Goal: Information Seeking & Learning: Find specific fact

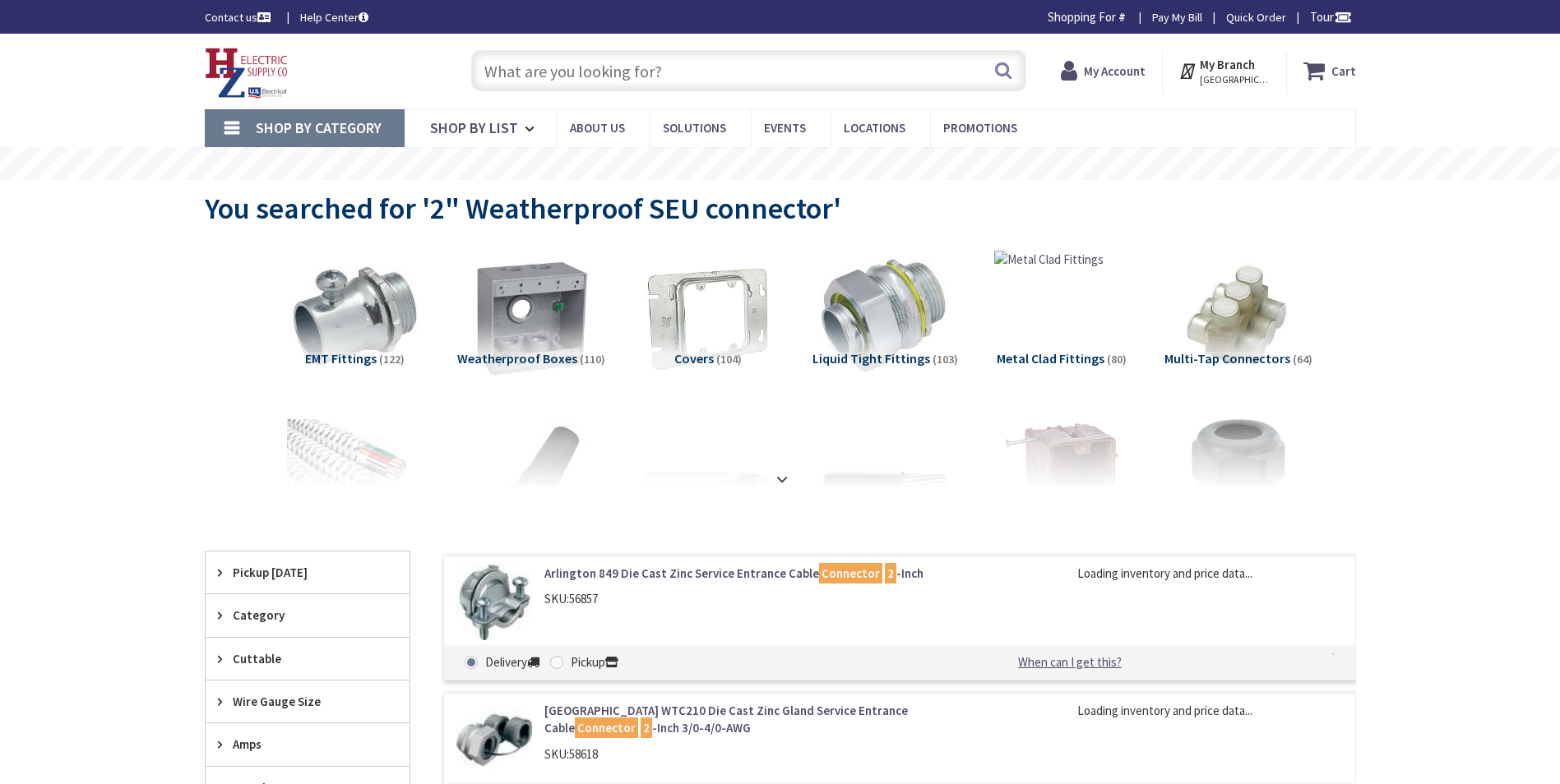
type input "[STREET_ADDRESS]"
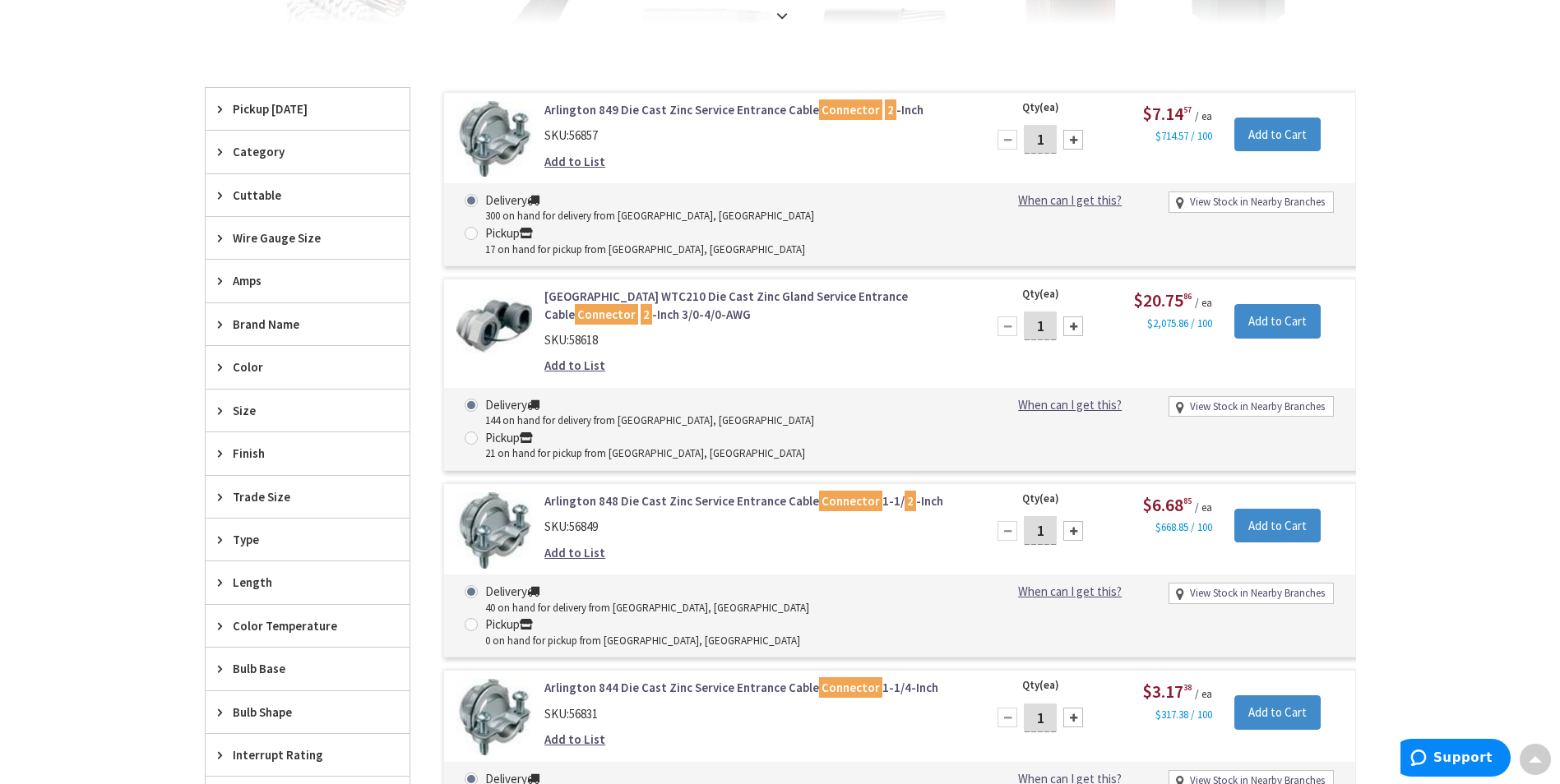
scroll to position [493, 0]
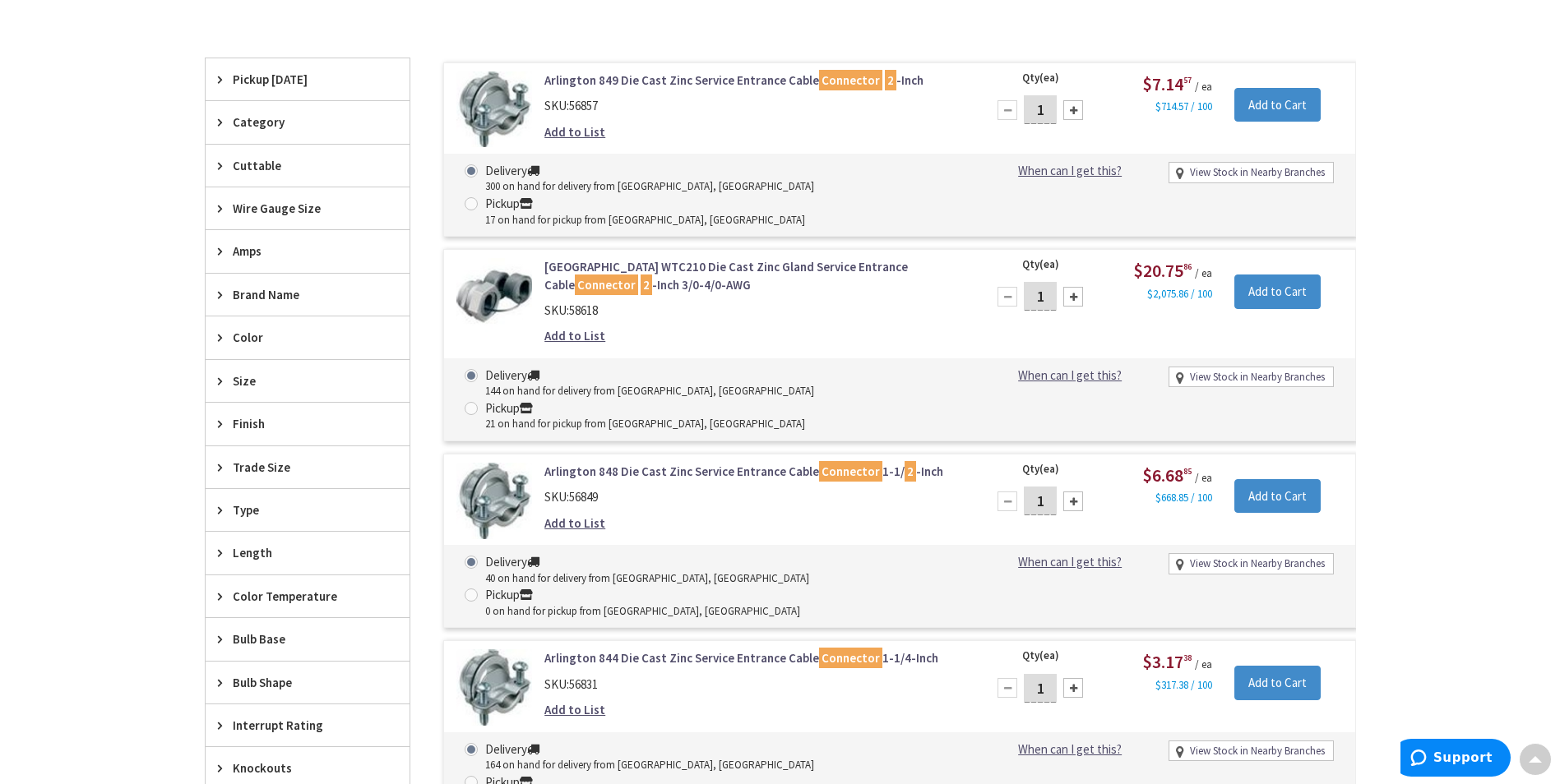
click at [656, 258] on link "Arlington WTC210 Die Cast Zinc Gland Service Entrance Cable Connector 2 -Inch 3…" at bounding box center [754, 276] width 418 height 36
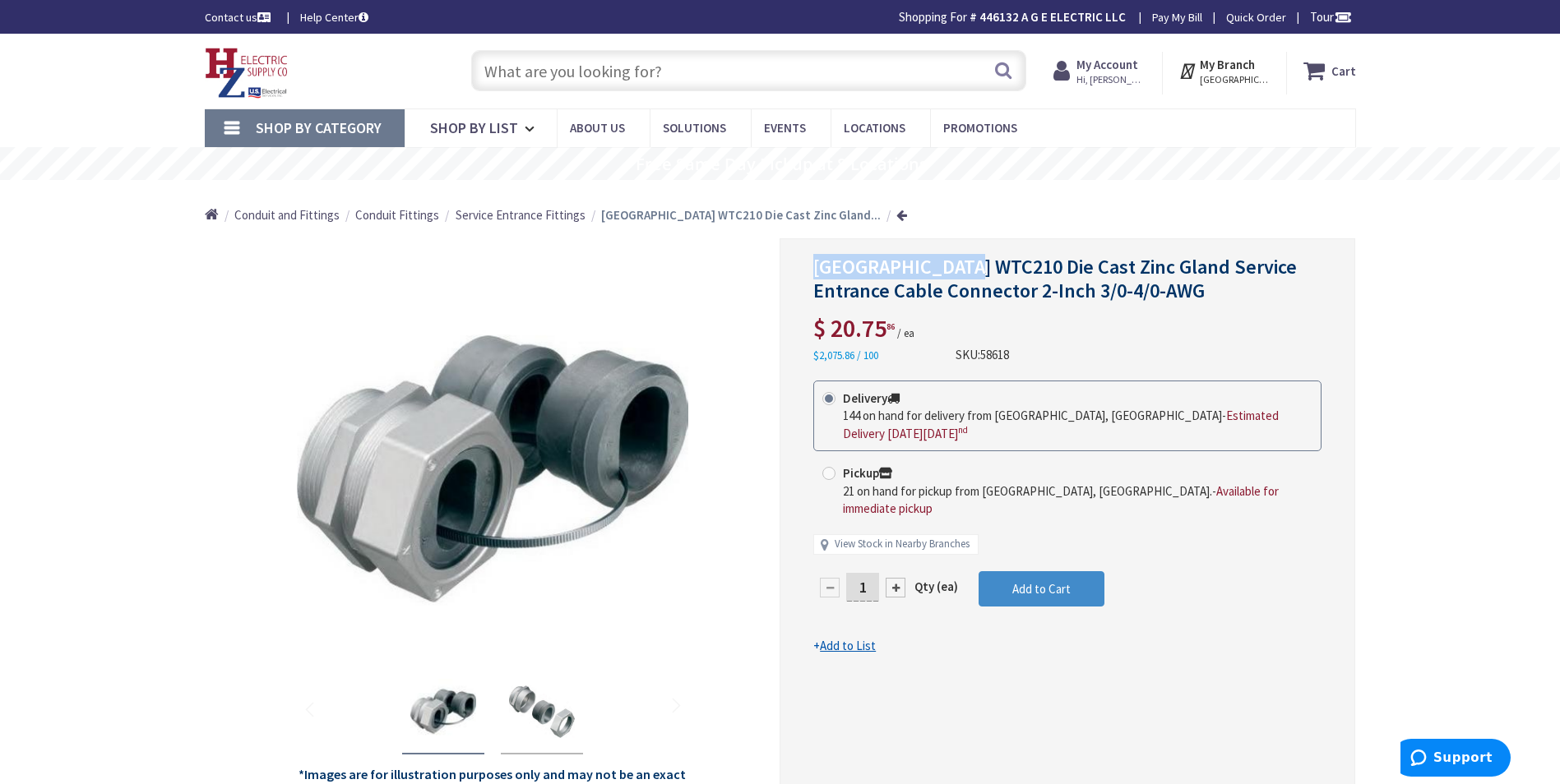
drag, startPoint x: 966, startPoint y: 265, endPoint x: 800, endPoint y: 265, distance: 166.0
click at [800, 265] on div "[GEOGRAPHIC_DATA] WTC210 Die Cast Zinc Gland Service Entrance Cable Connector 2…" at bounding box center [1067, 522] width 576 height 567
drag, startPoint x: 800, startPoint y: 265, endPoint x: 892, endPoint y: 266, distance: 92.0
copy span "Arlington WTC210"
click at [500, 66] on input "text" at bounding box center [748, 71] width 555 height 41
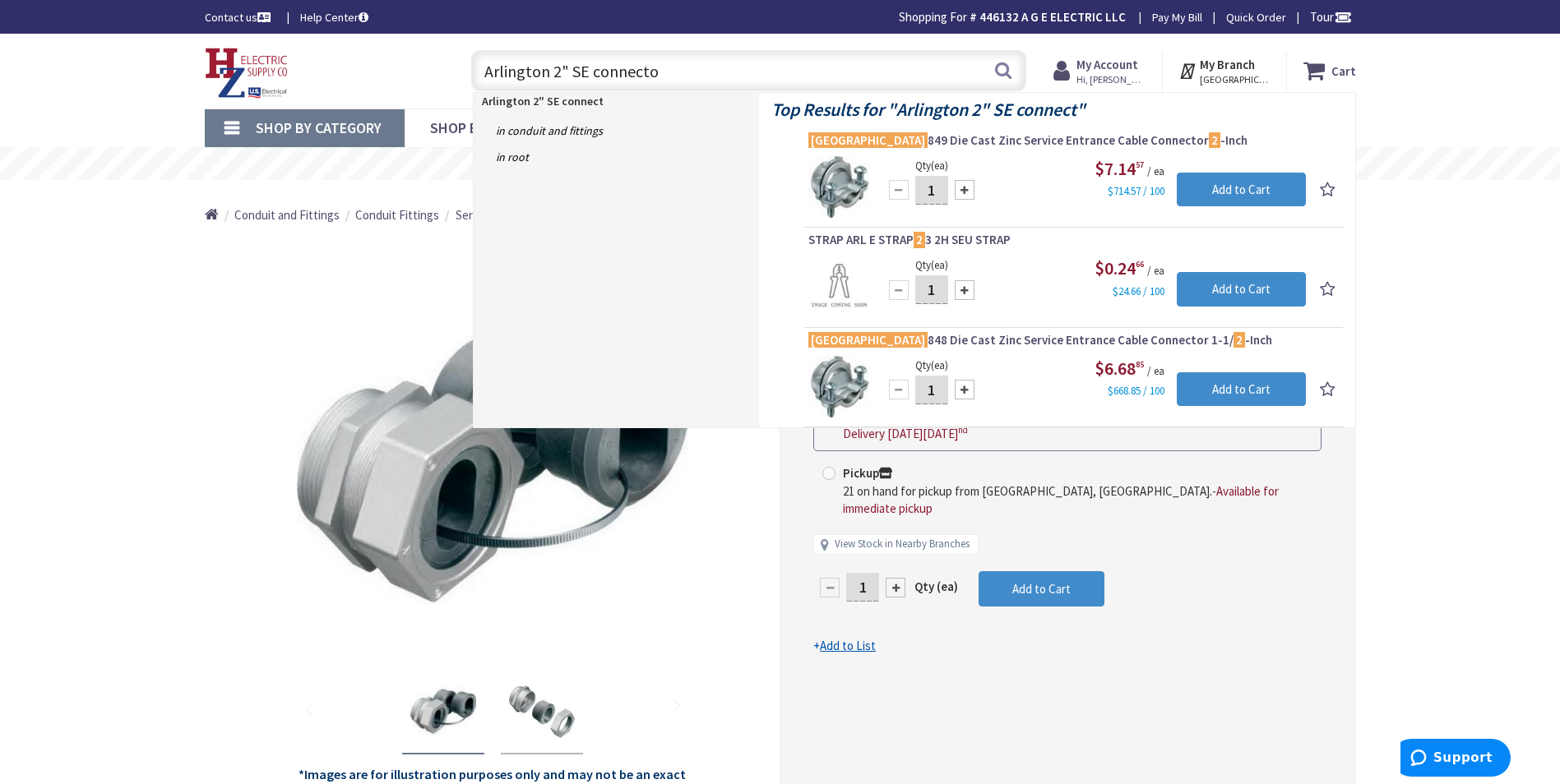
type input "Arlington 2" SE connector"
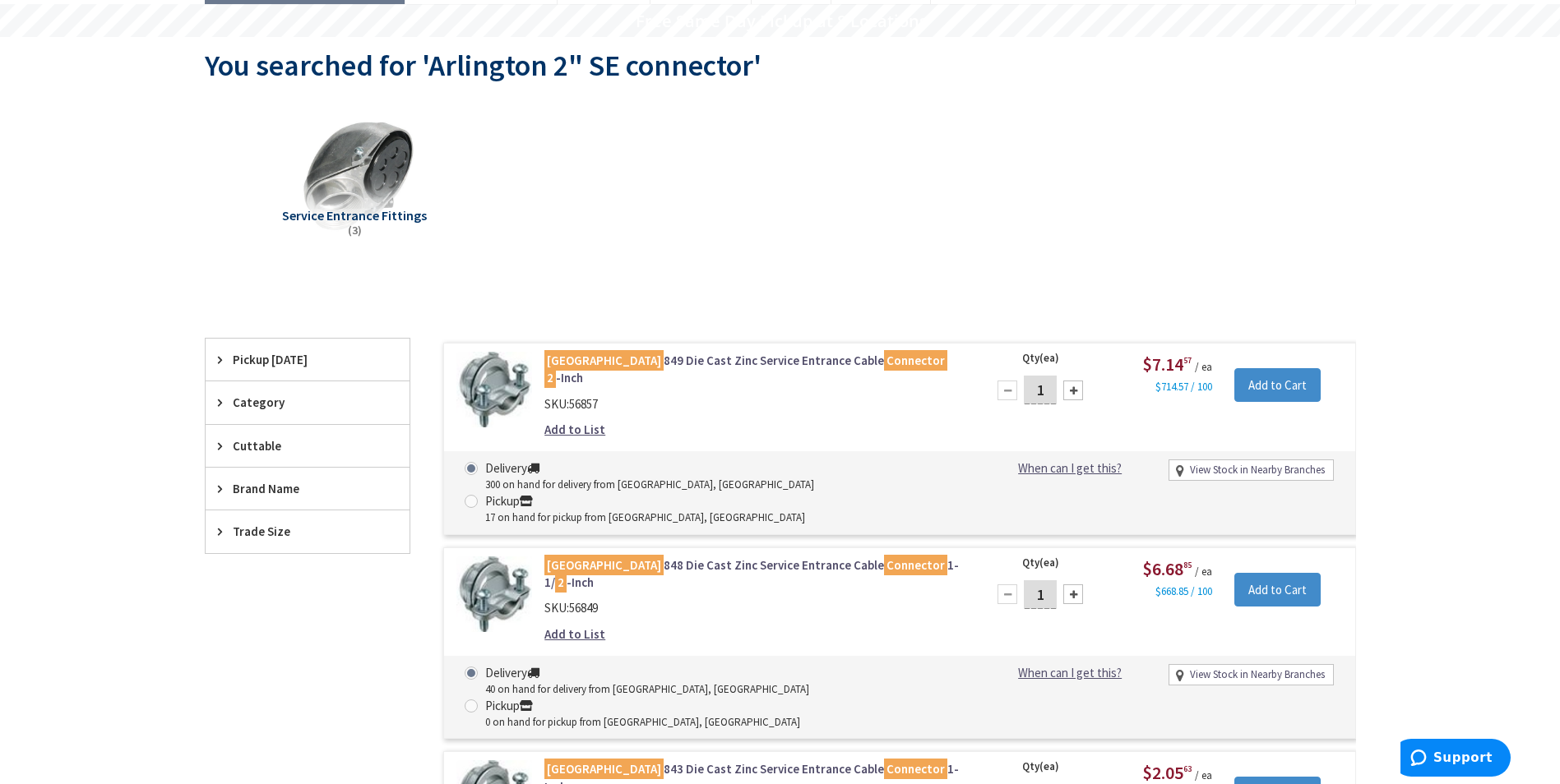
scroll to position [164, 0]
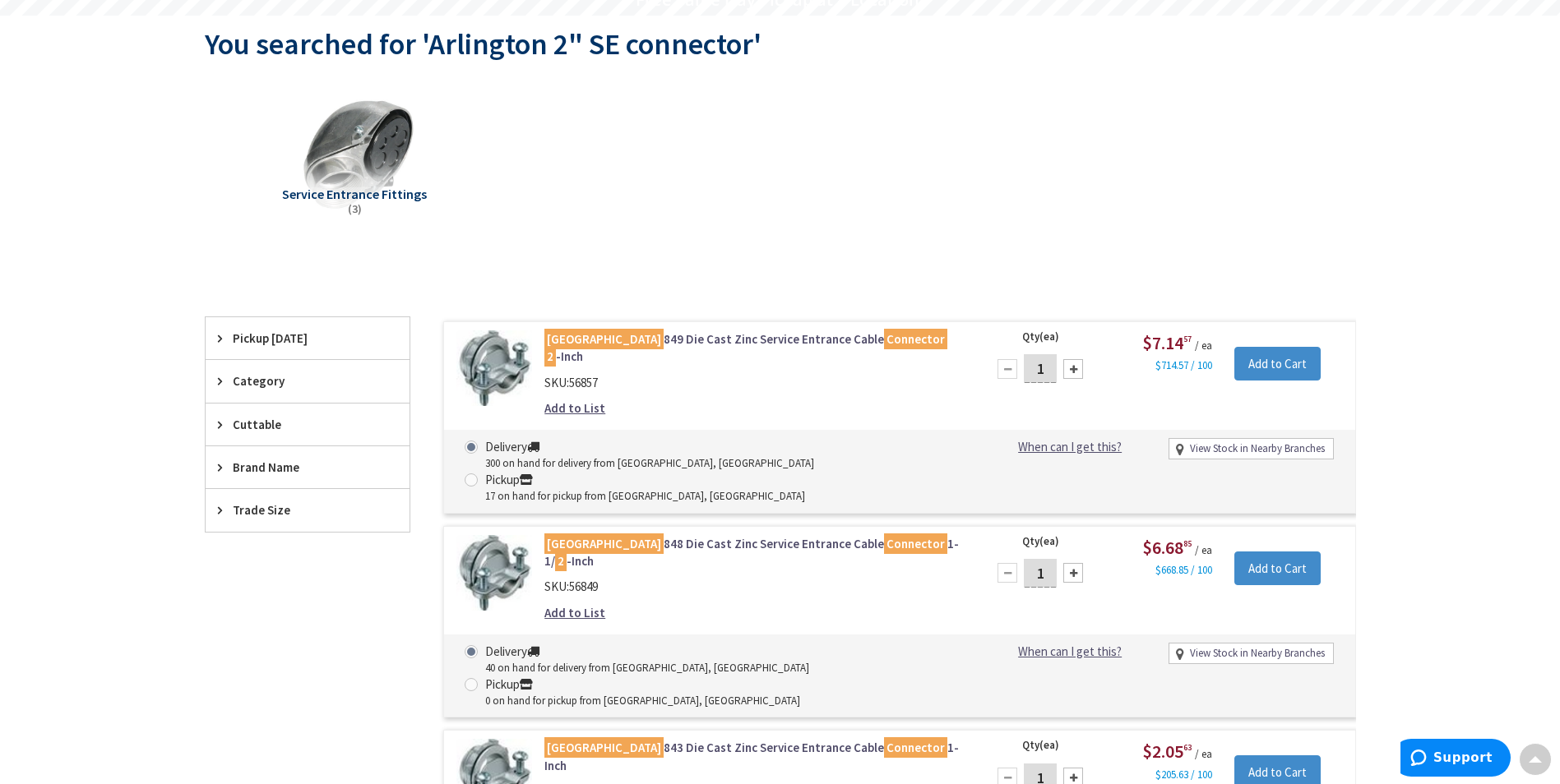
click at [666, 340] on link "Arlington 849 Die Cast Zinc Service Entrance Cable Connector 2 -Inch" at bounding box center [754, 349] width 418 height 36
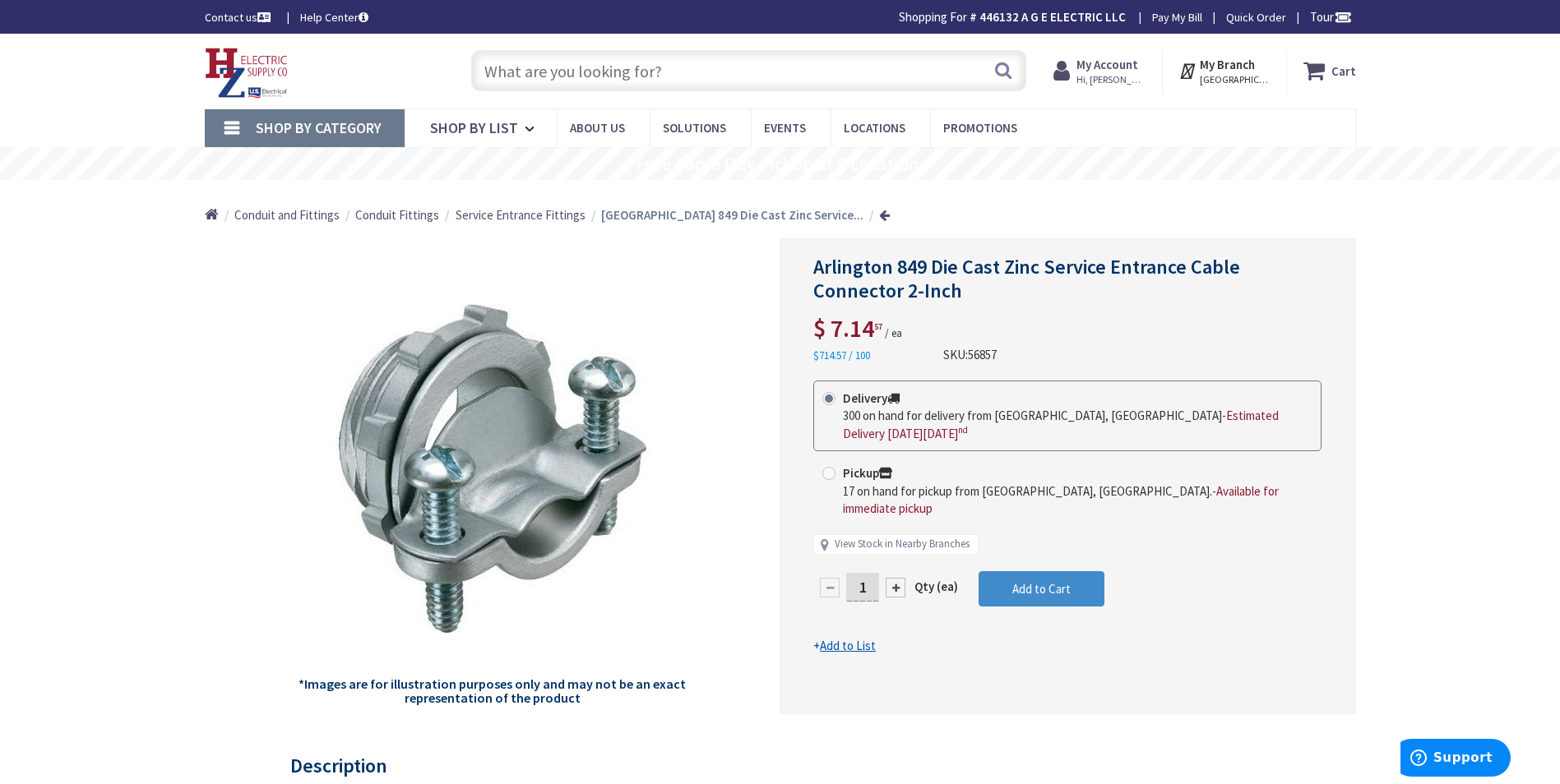
click at [483, 71] on input "text" at bounding box center [748, 71] width 555 height 41
paste input "PBTS-2-250"
type input "PBTS-2-250"
click at [999, 76] on button "Search" at bounding box center [1003, 70] width 21 height 37
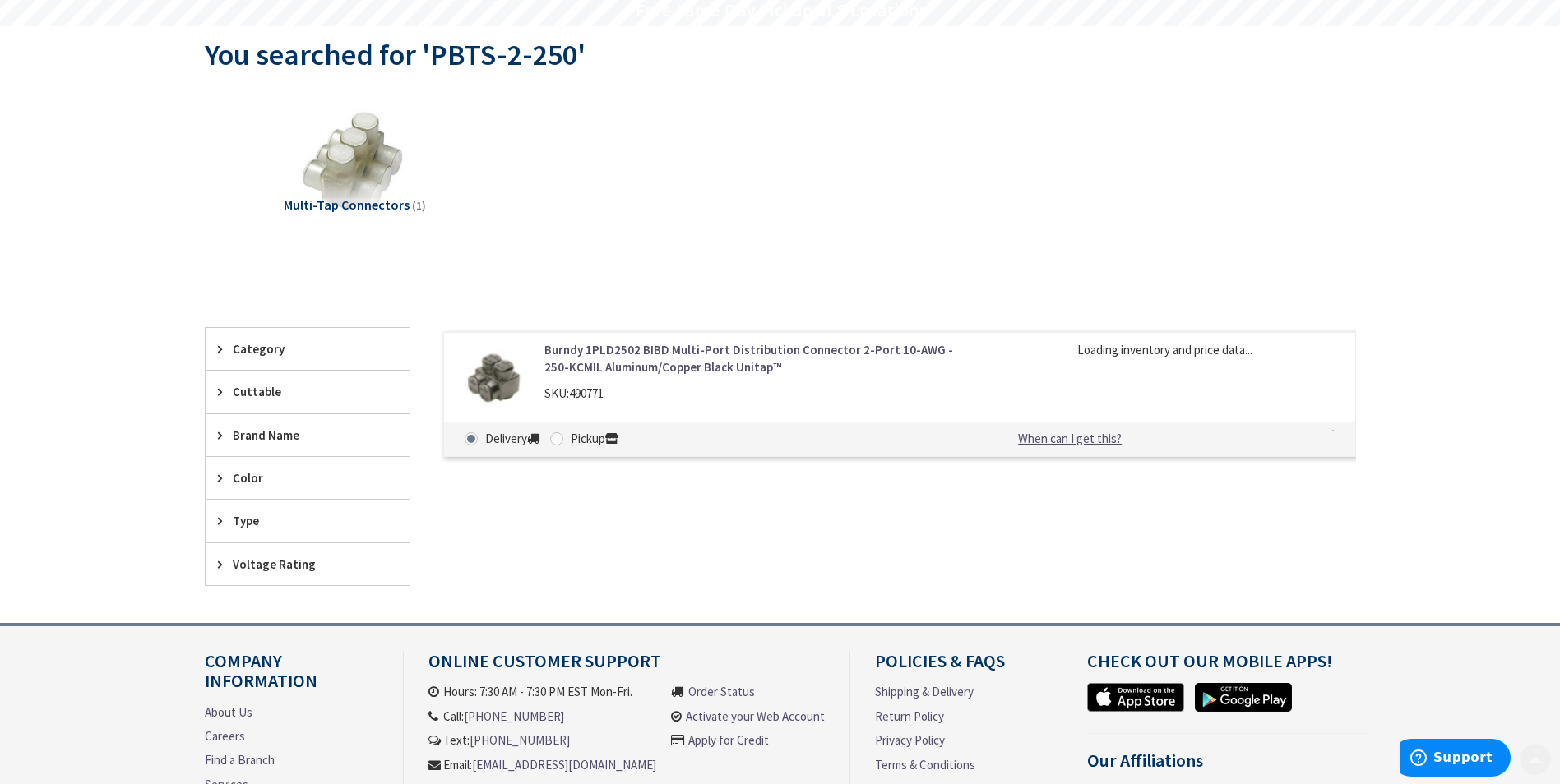
scroll to position [247, 0]
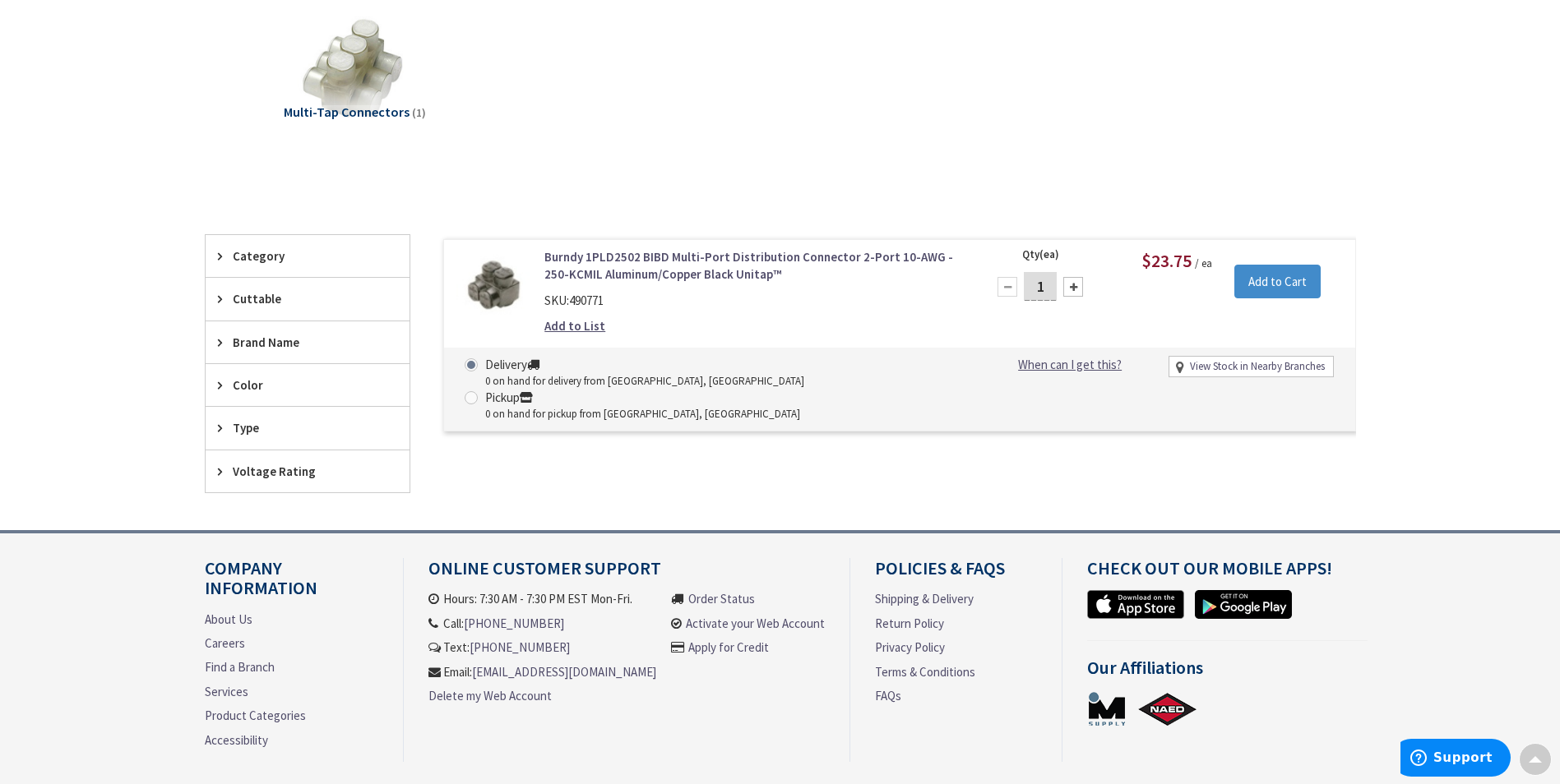
click at [629, 258] on link "Burndy 1PLD2502 BIBD Multi-Port Distribution Connector 2-Port 10-AWG - 250-KCMI…" at bounding box center [754, 266] width 418 height 36
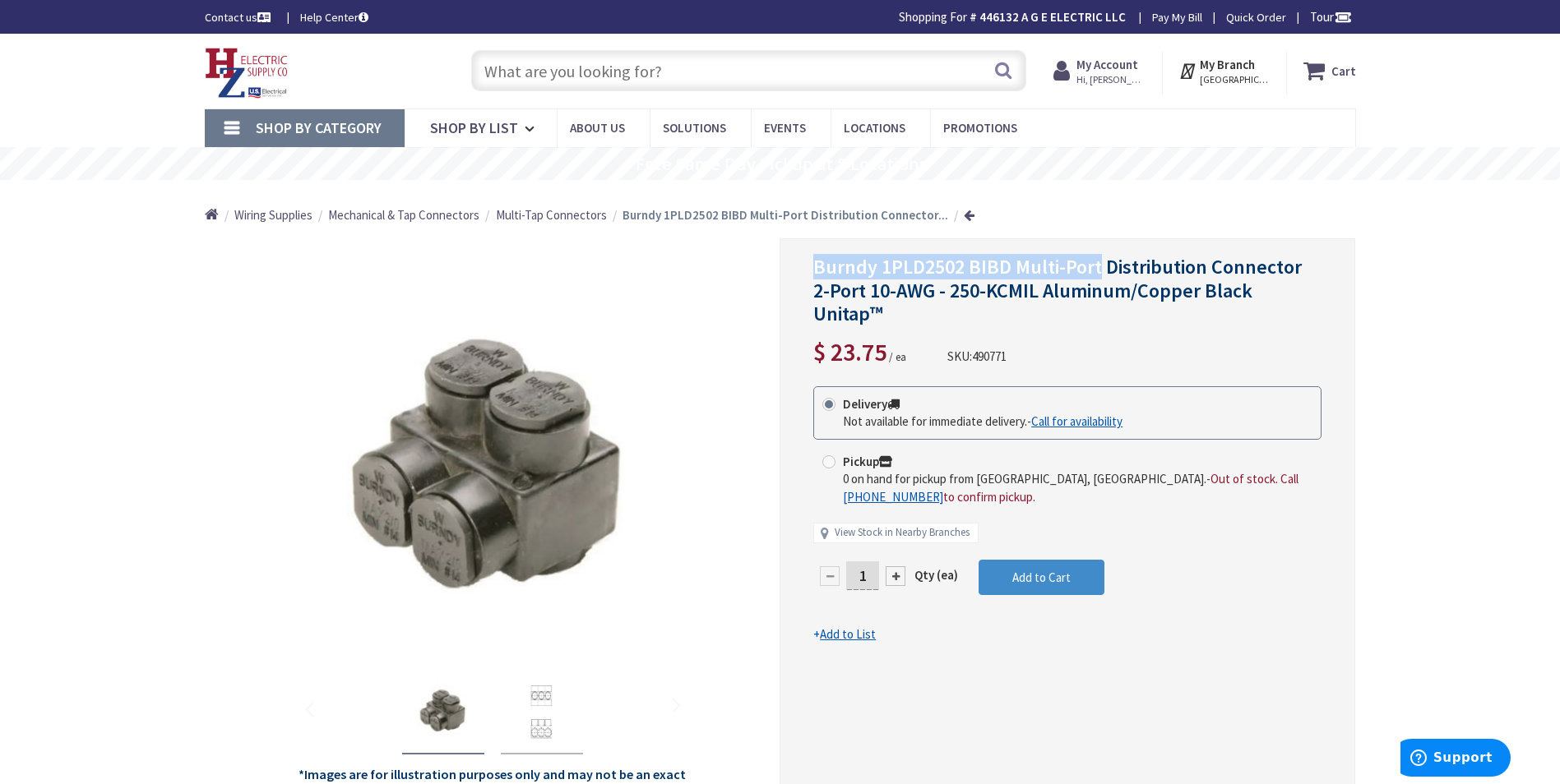
drag, startPoint x: 1100, startPoint y: 266, endPoint x: 796, endPoint y: 266, distance: 304.0
click at [796, 266] on div "Burndy 1PLD2502 BIBD Multi-Port Distribution Connector 2-Port 10-AWG - 250-KCMI…" at bounding box center [1067, 522] width 576 height 567
drag, startPoint x: 796, startPoint y: 266, endPoint x: 962, endPoint y: 259, distance: 166.1
copy span "Burndy 1PLD2502 BIBD Multi-Port"
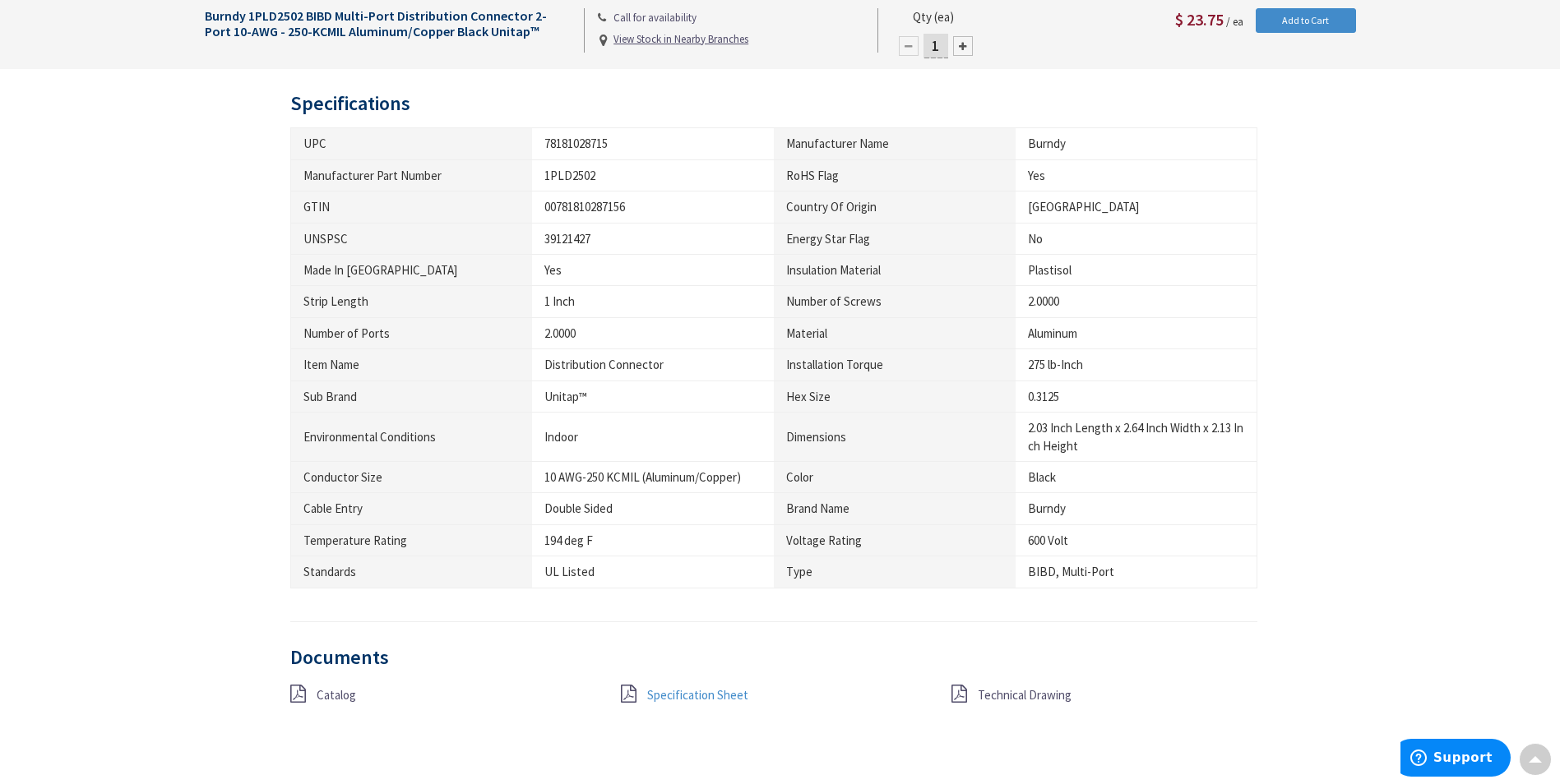
scroll to position [1233, 0]
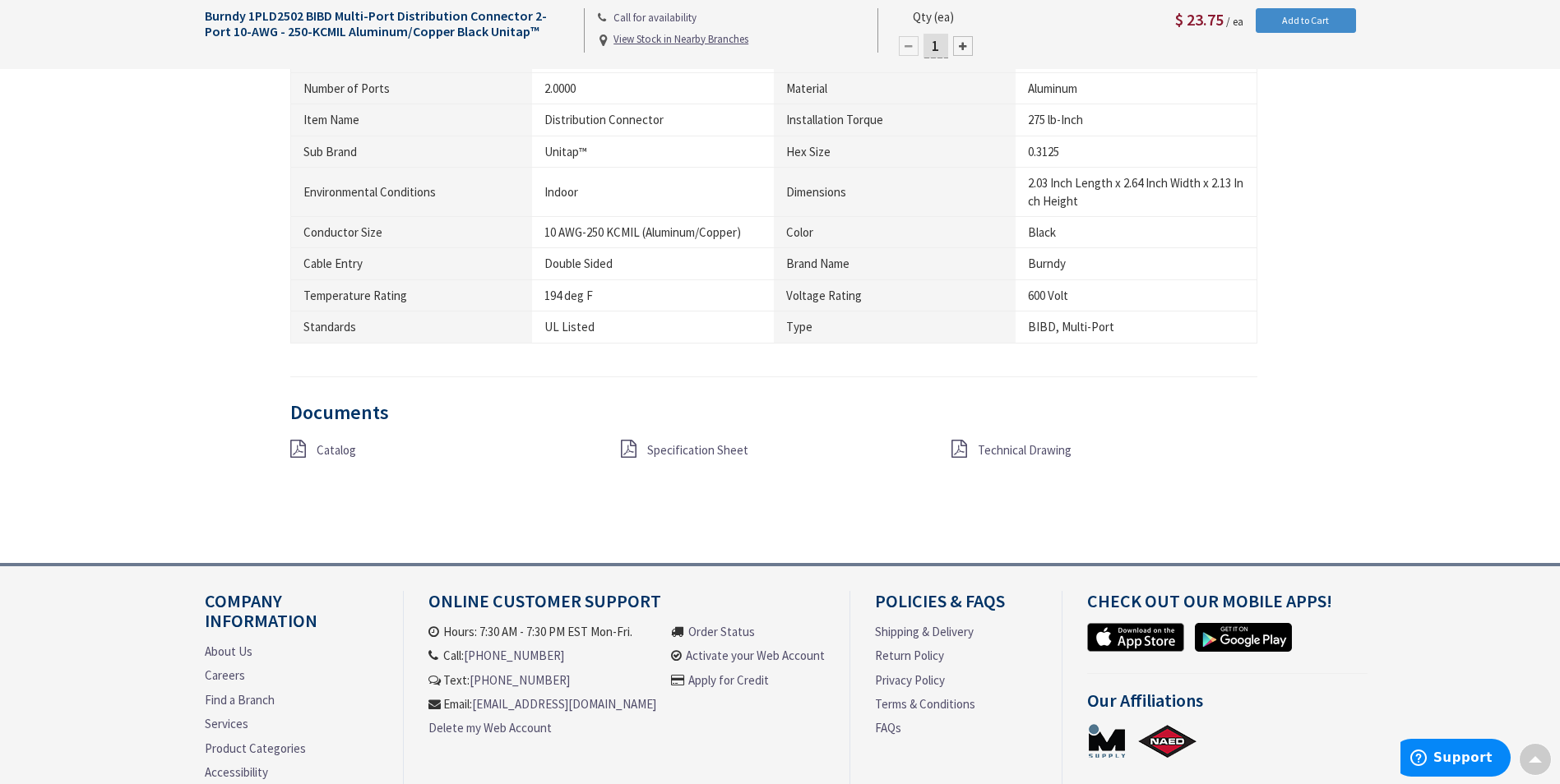
click at [676, 451] on span "Specification Sheet" at bounding box center [697, 450] width 101 height 15
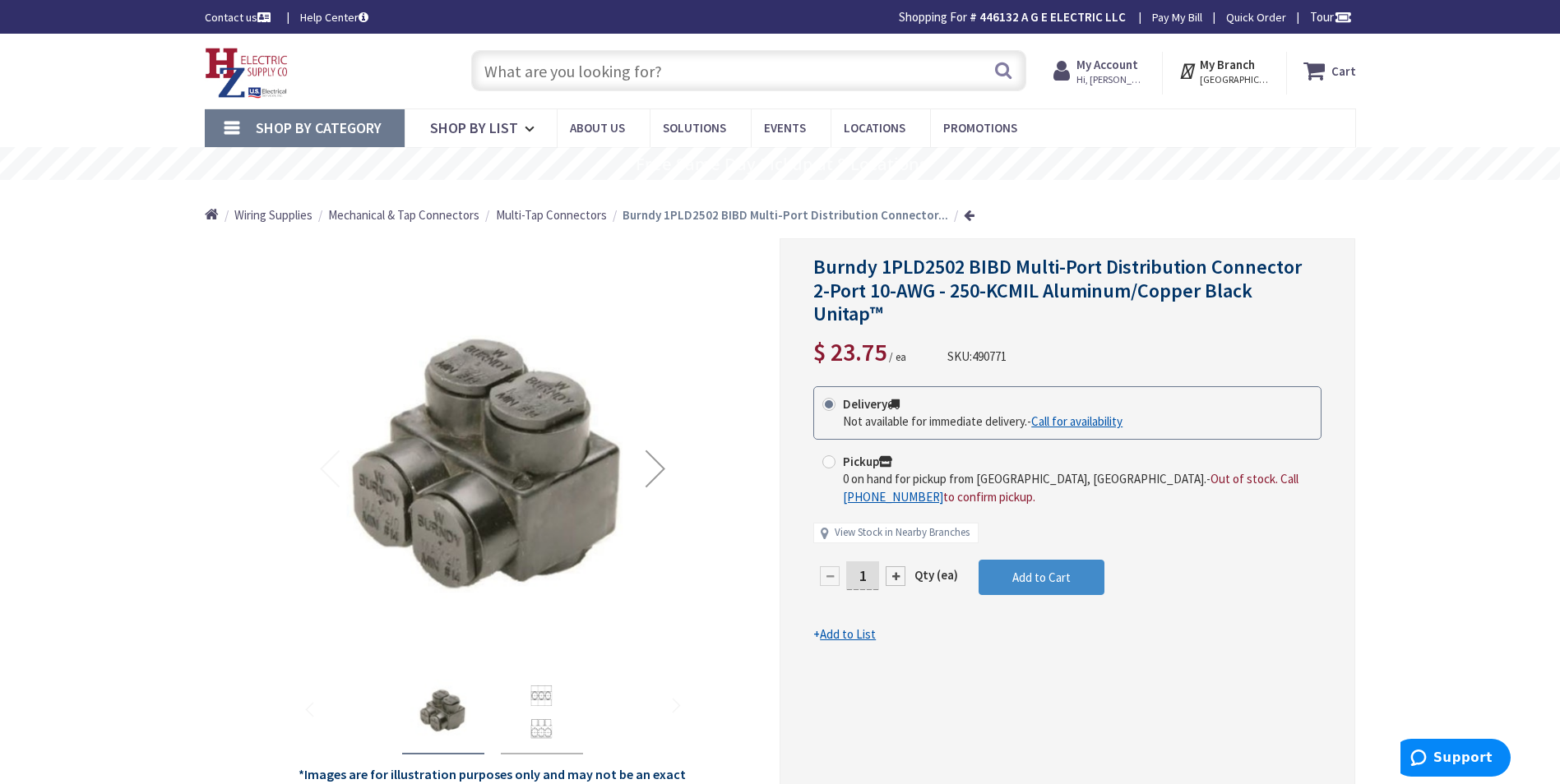
click at [487, 72] on input "text" at bounding box center [748, 71] width 555 height 41
paste input "PBTS-2-250"
type input "PBTS-2-250"
click at [1001, 72] on button "Search" at bounding box center [1003, 70] width 21 height 37
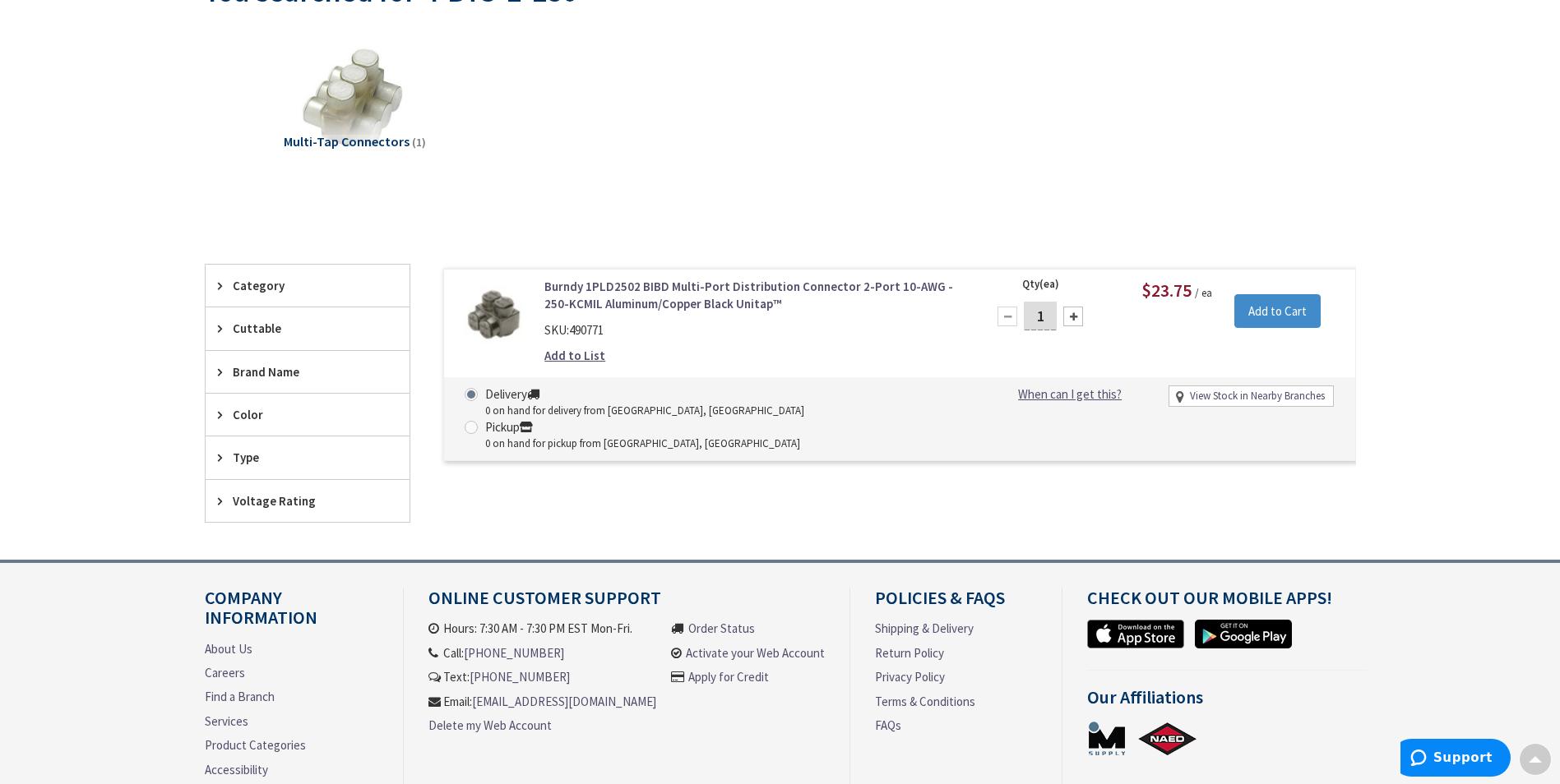
scroll to position [247, 0]
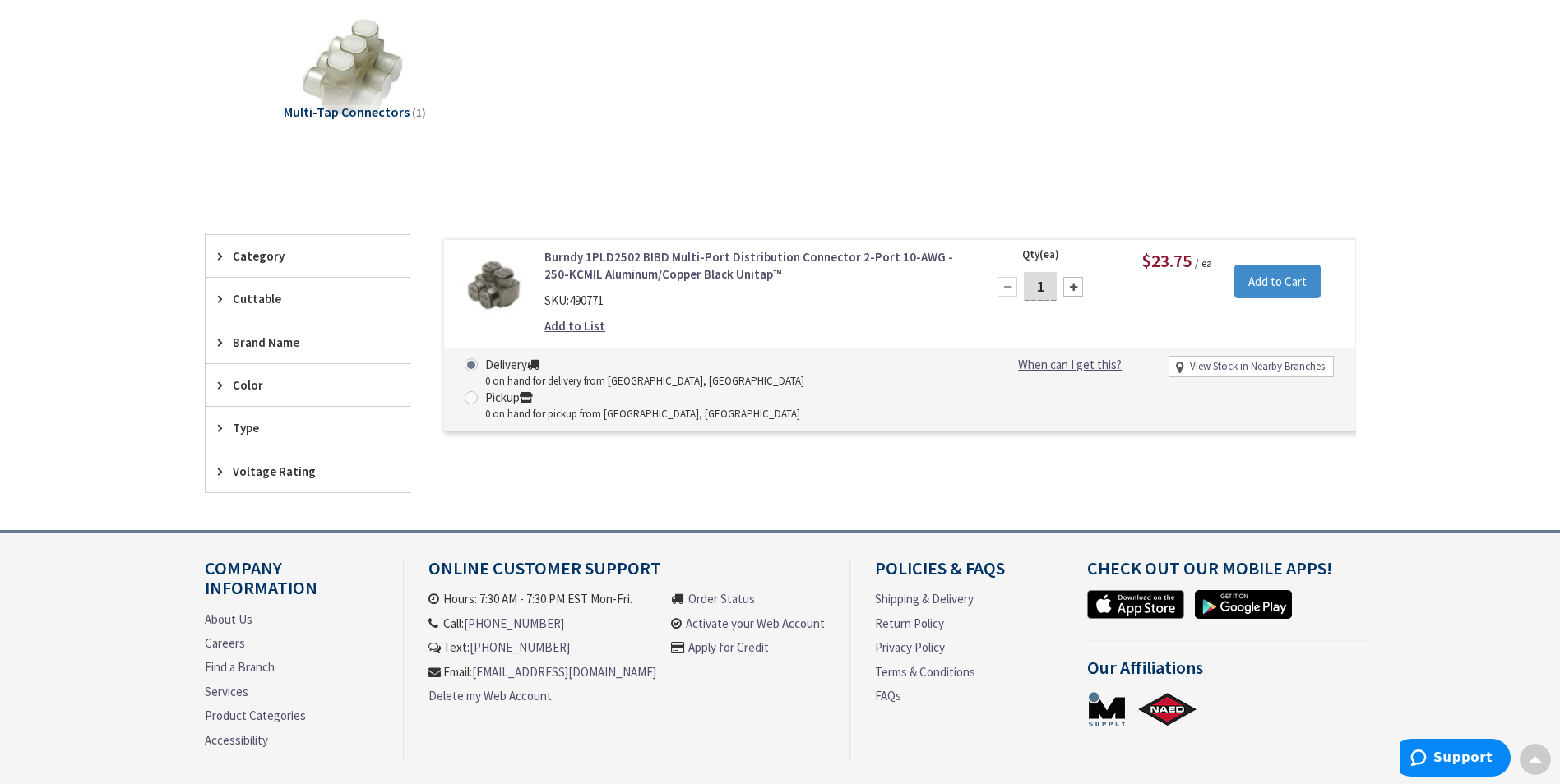
click at [674, 255] on link "Burndy 1PLD2502 BIBD Multi-Port Distribution Connector 2-Port 10-AWG - 250-KCMI…" at bounding box center [754, 266] width 418 height 36
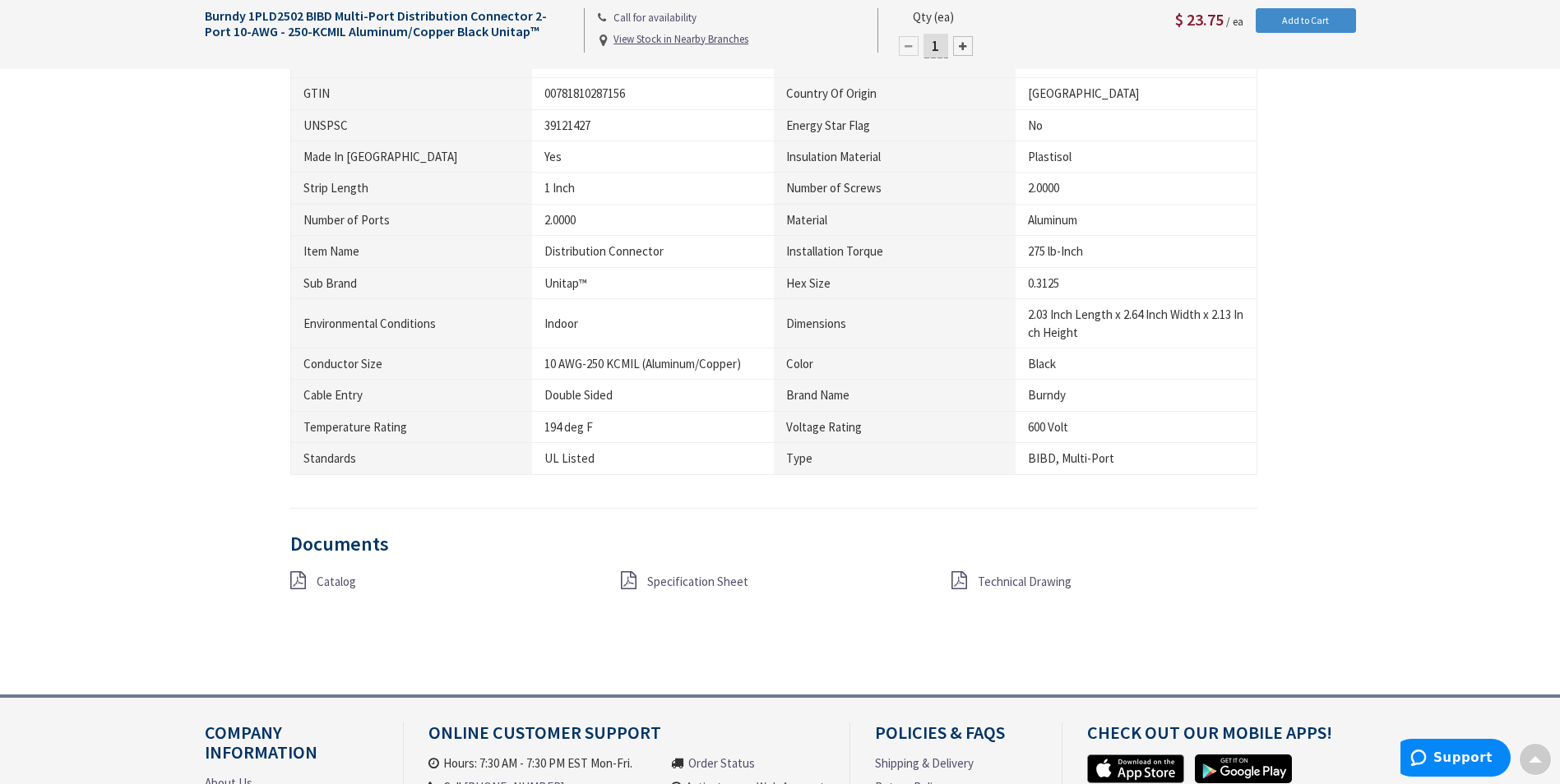
scroll to position [1151, 0]
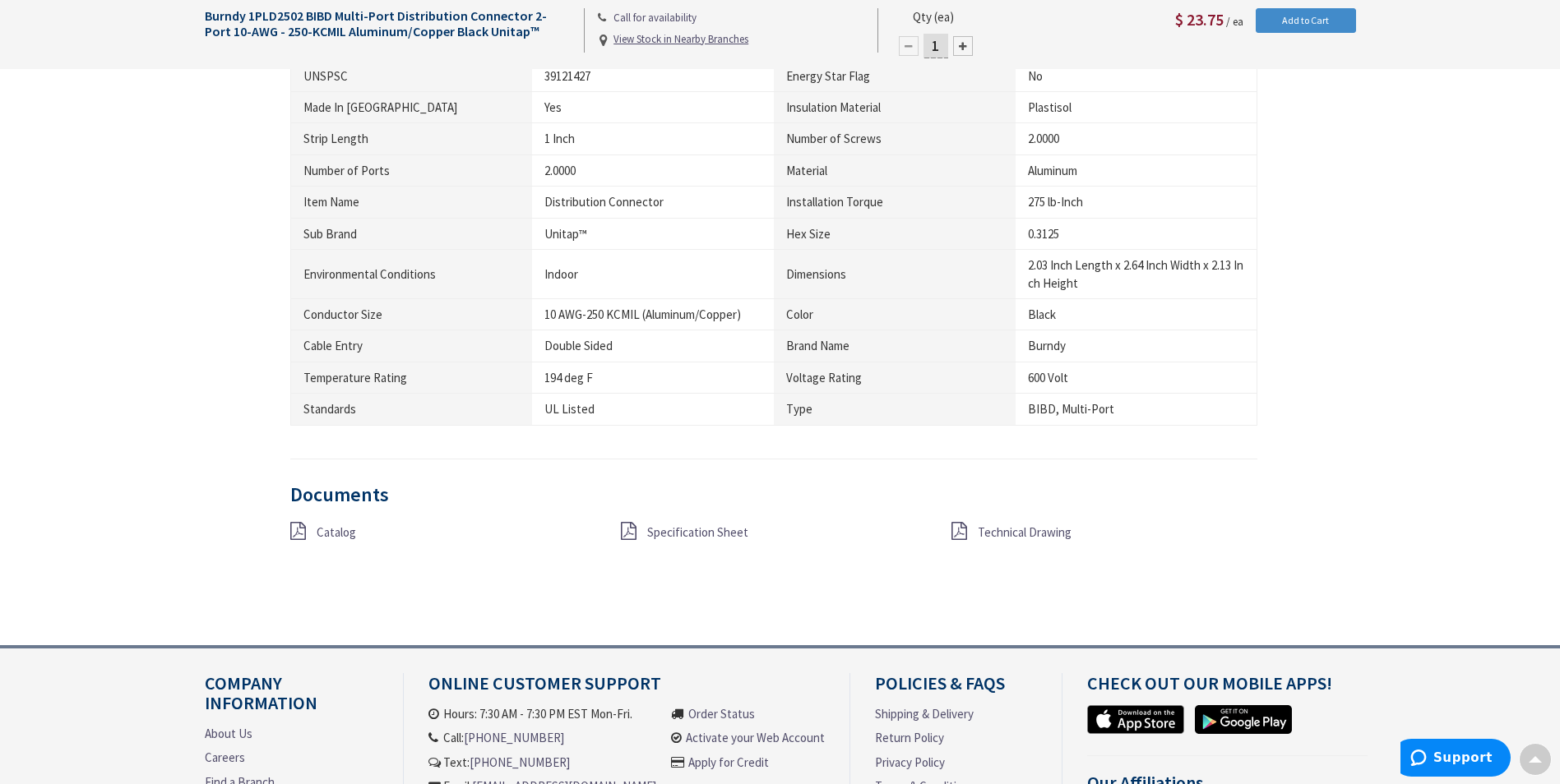
click at [691, 534] on span "Specification Sheet" at bounding box center [697, 532] width 101 height 15
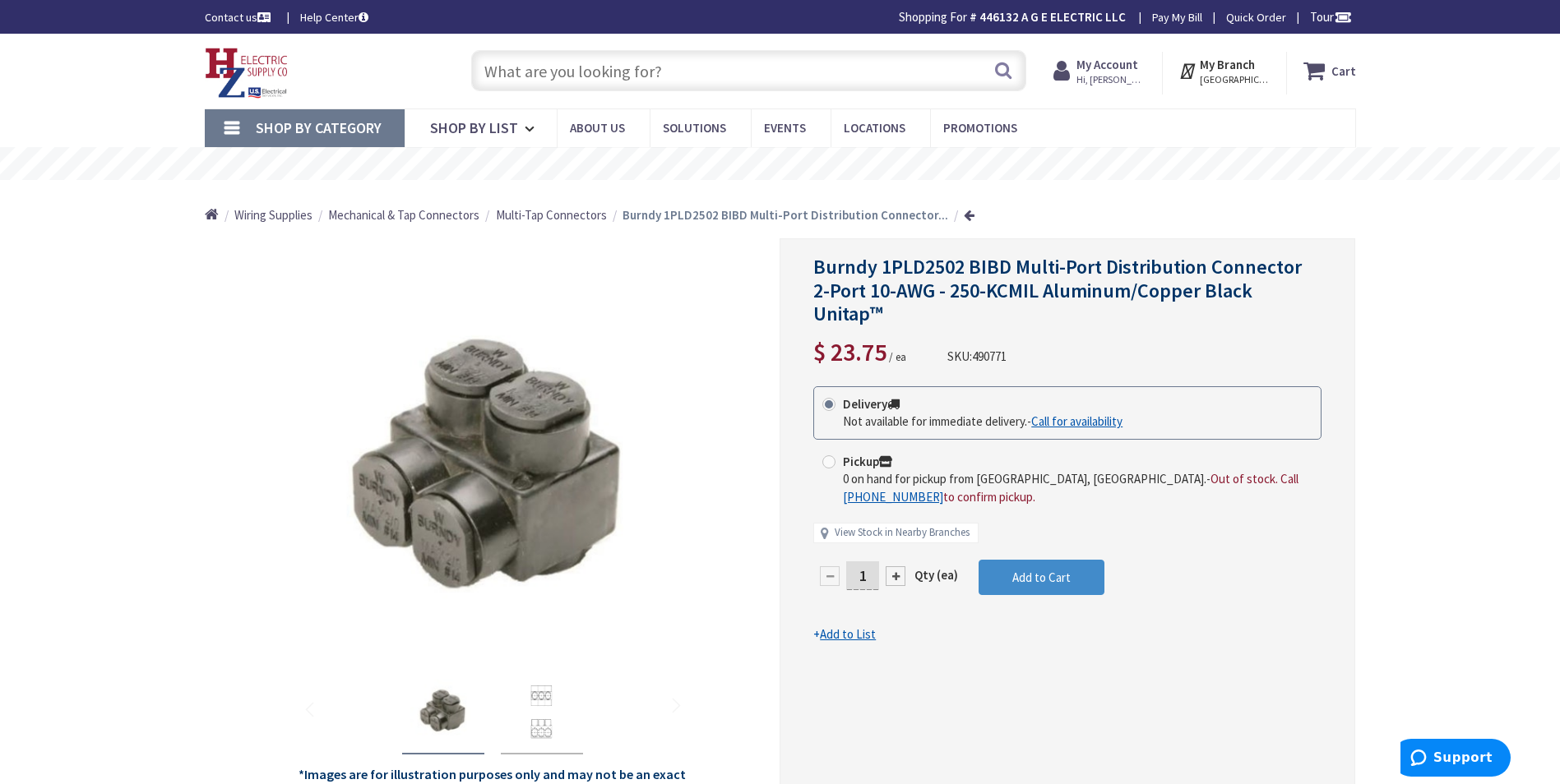
drag, startPoint x: 507, startPoint y: 56, endPoint x: 497, endPoint y: 72, distance: 18.9
click at [504, 61] on input "text" at bounding box center [748, 71] width 555 height 41
paste input "4S0-2"
click at [987, 69] on input "4S0-2" at bounding box center [748, 71] width 555 height 41
type input "4S0-2"
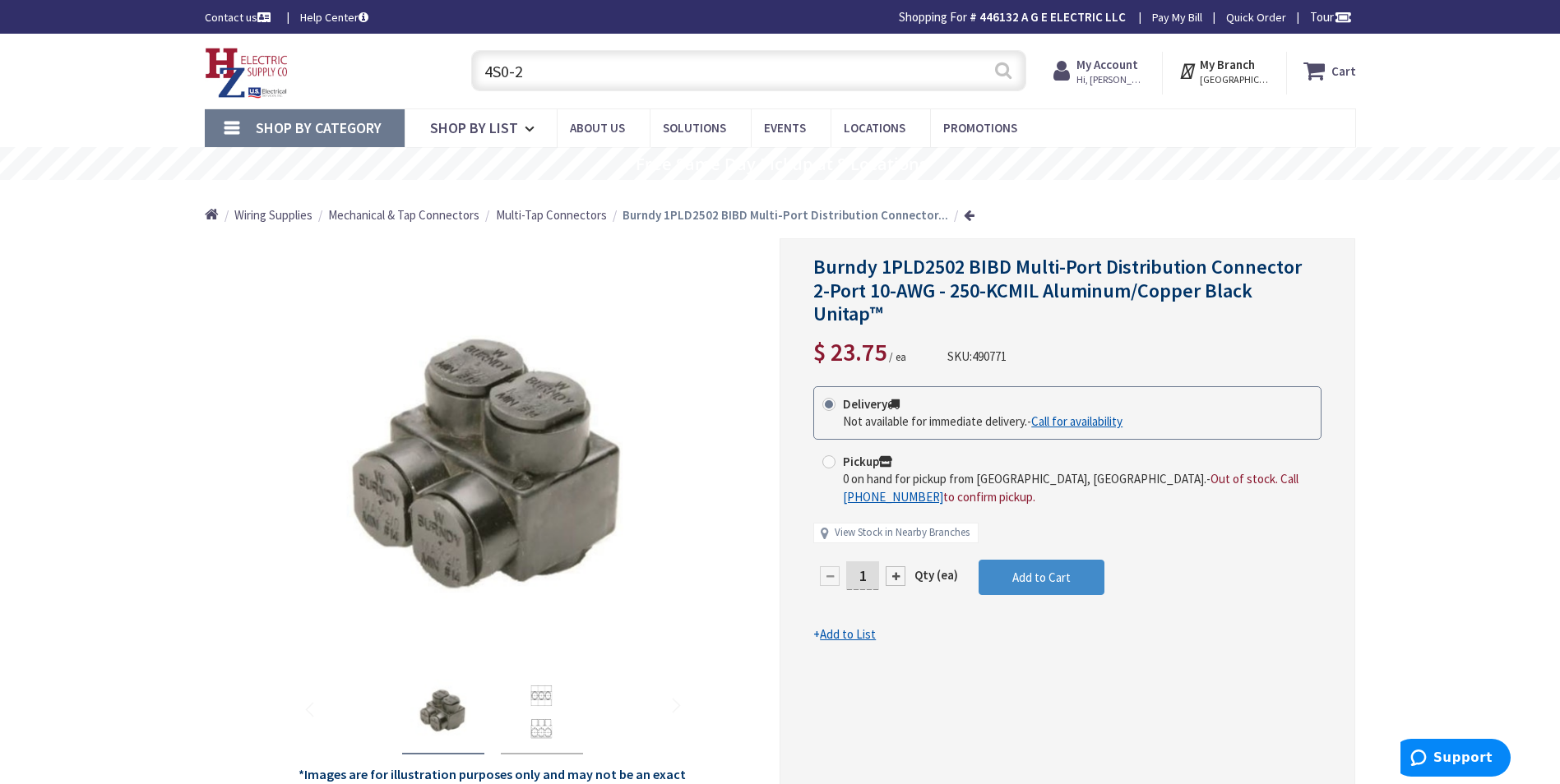
click at [1004, 72] on button "Search" at bounding box center [1003, 70] width 21 height 37
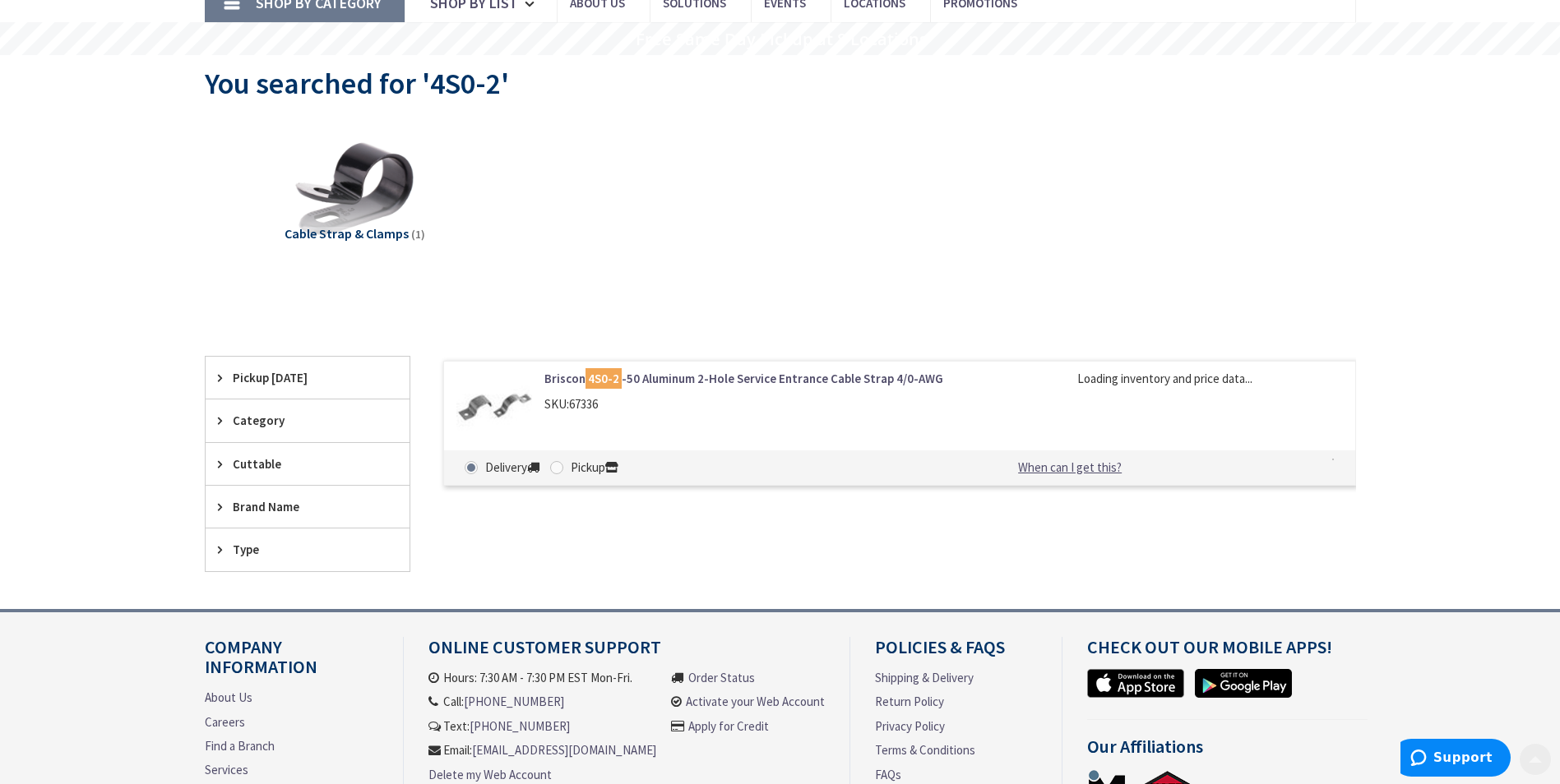
scroll to position [247, 0]
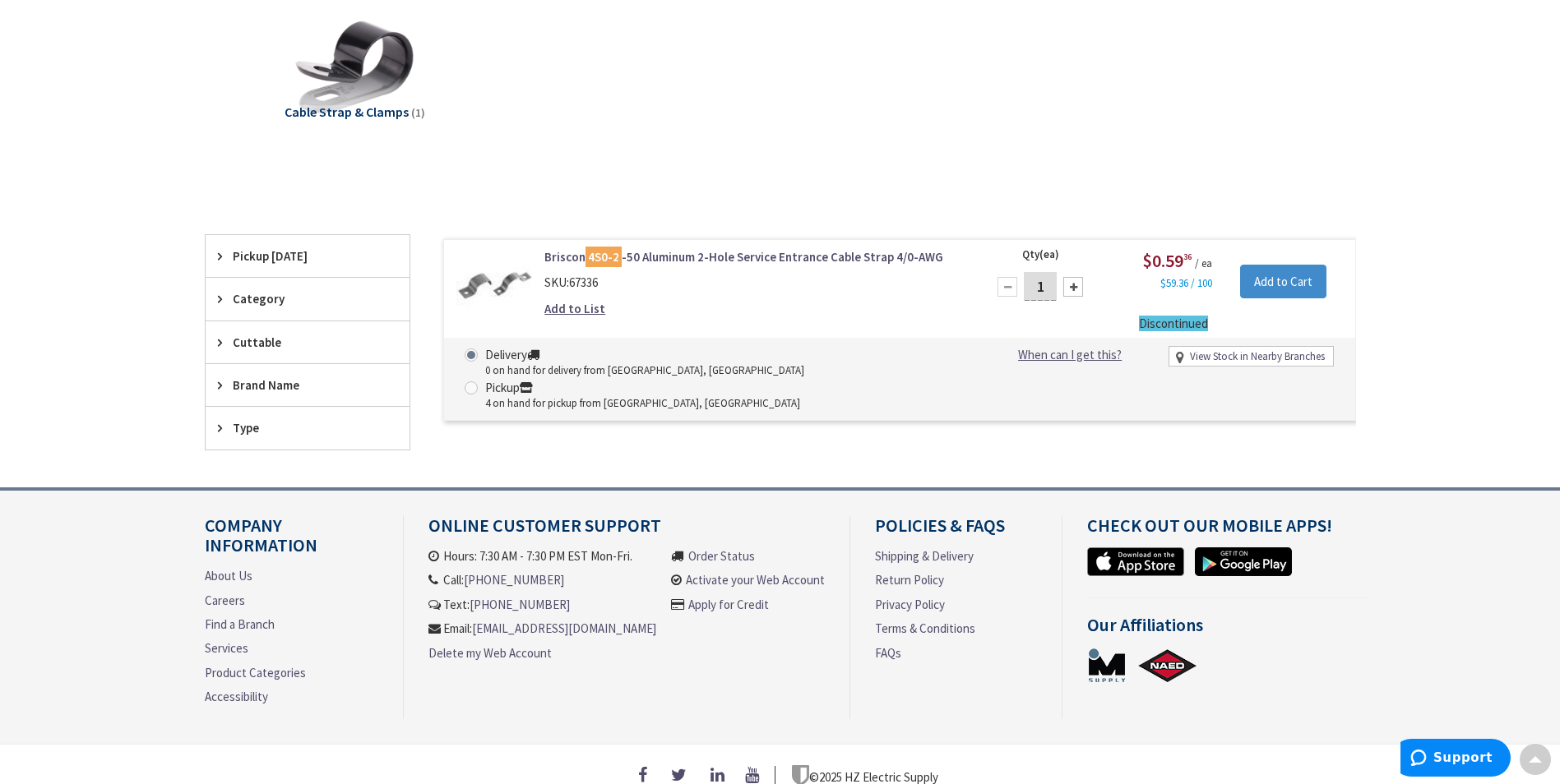
drag, startPoint x: 609, startPoint y: 256, endPoint x: 1130, endPoint y: 393, distance: 538.7
click at [1141, 396] on div "Briscon 4S0-2 -50 Aluminum 2-Hole Service Entrance Cable Strap 4/0-AWG SKU: 673…" at bounding box center [883, 342] width 946 height 215
click at [620, 250] on link "Briscon 4S0-2 -50 Aluminum 2-Hole Service Entrance Cable Strap 4/0-AWG" at bounding box center [754, 257] width 418 height 17
click at [630, 254] on link "Briscon 4S0-2 -50 Aluminum 2-Hole Service Entrance Cable Strap 4/0-AWG" at bounding box center [754, 257] width 418 height 17
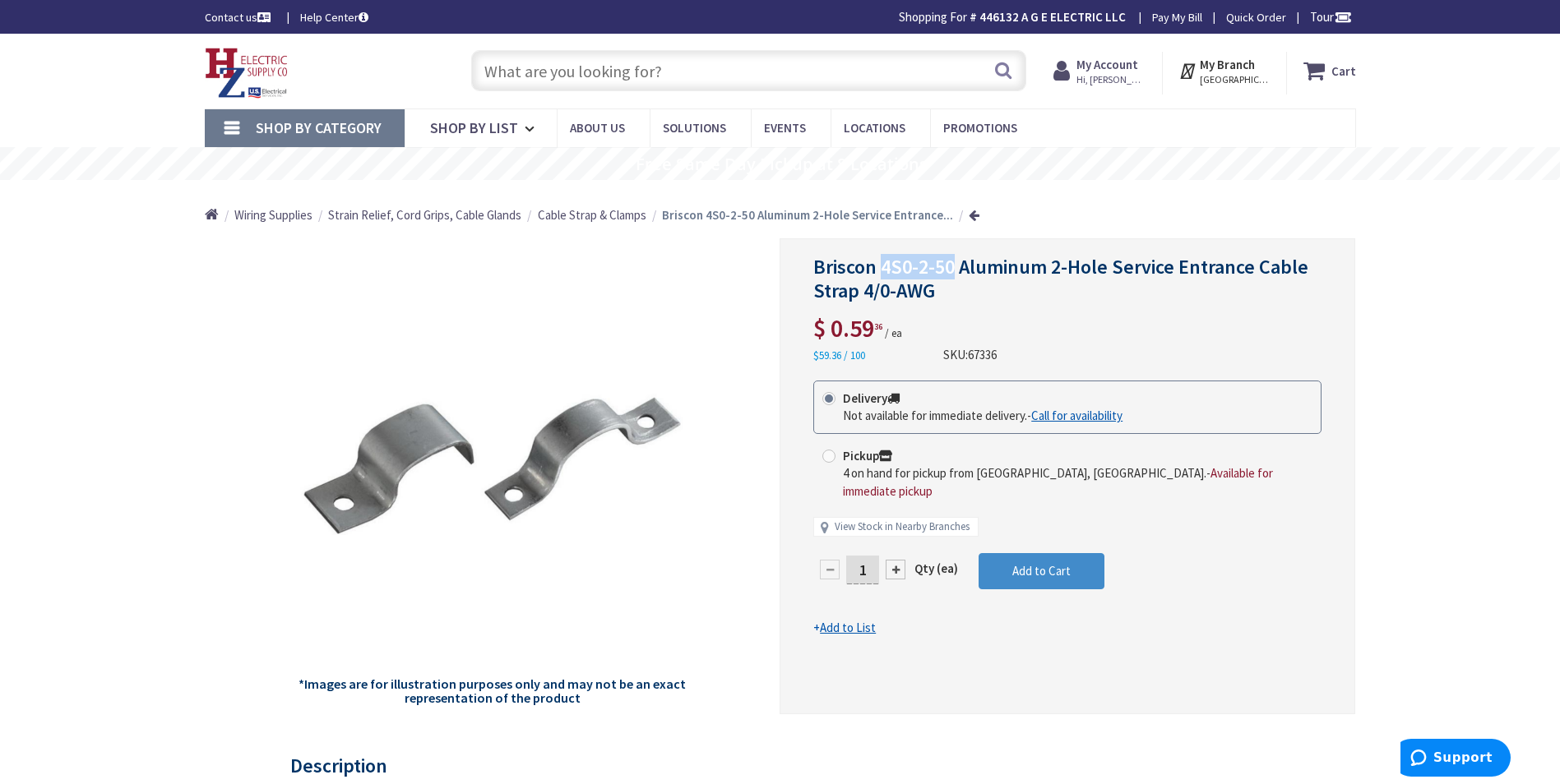
drag, startPoint x: 881, startPoint y: 264, endPoint x: 952, endPoint y: 270, distance: 71.3
click at [952, 270] on span "Briscon 4S0-2-50 Aluminum 2-Hole Service Entrance Cable Strap 4/0-AWG" at bounding box center [1061, 278] width 495 height 49
drag, startPoint x: 952, startPoint y: 270, endPoint x: 927, endPoint y: 262, distance: 26.2
copy span "4S0-2-50"
click at [519, 78] on input "text" at bounding box center [748, 71] width 555 height 41
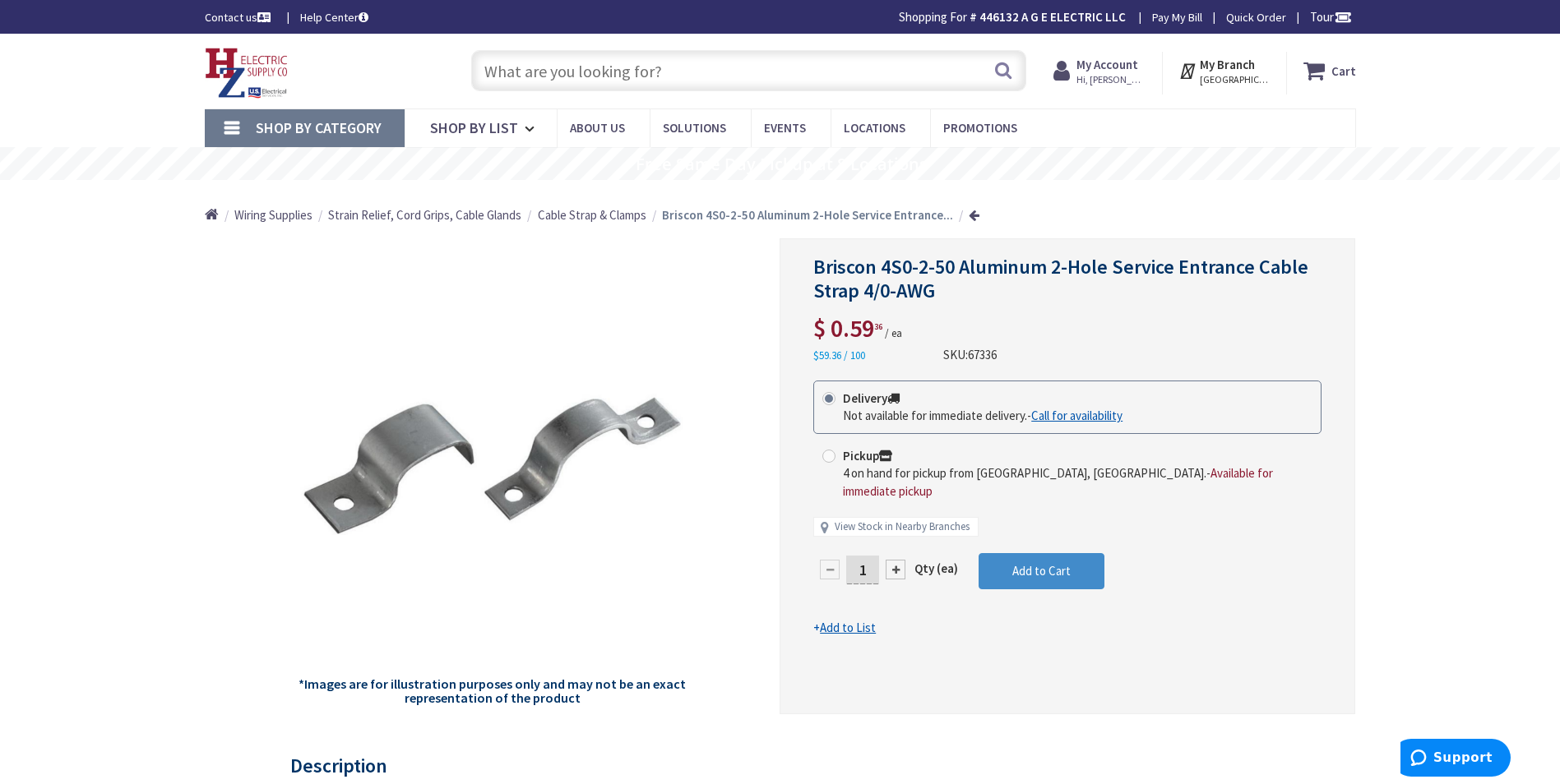
paste input "A7517"
type input "A7517"
click at [1000, 73] on button "Search" at bounding box center [1003, 70] width 21 height 37
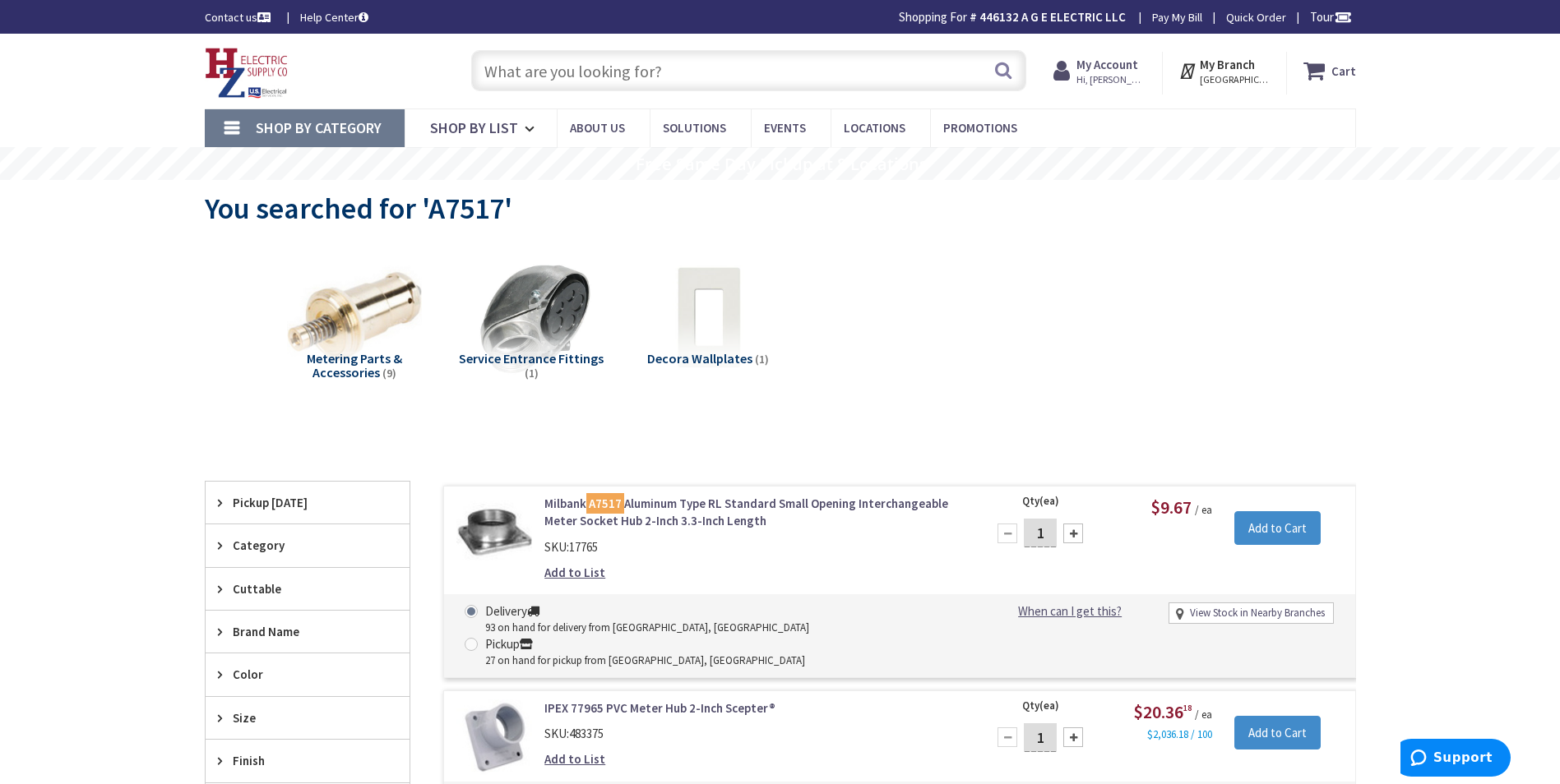
click at [488, 71] on input "text" at bounding box center [748, 71] width 555 height 41
paste input "U9800RRLQGBLNE"
type input "U9800RRLQGBLNE"
click at [1001, 66] on button "Search" at bounding box center [1003, 70] width 21 height 37
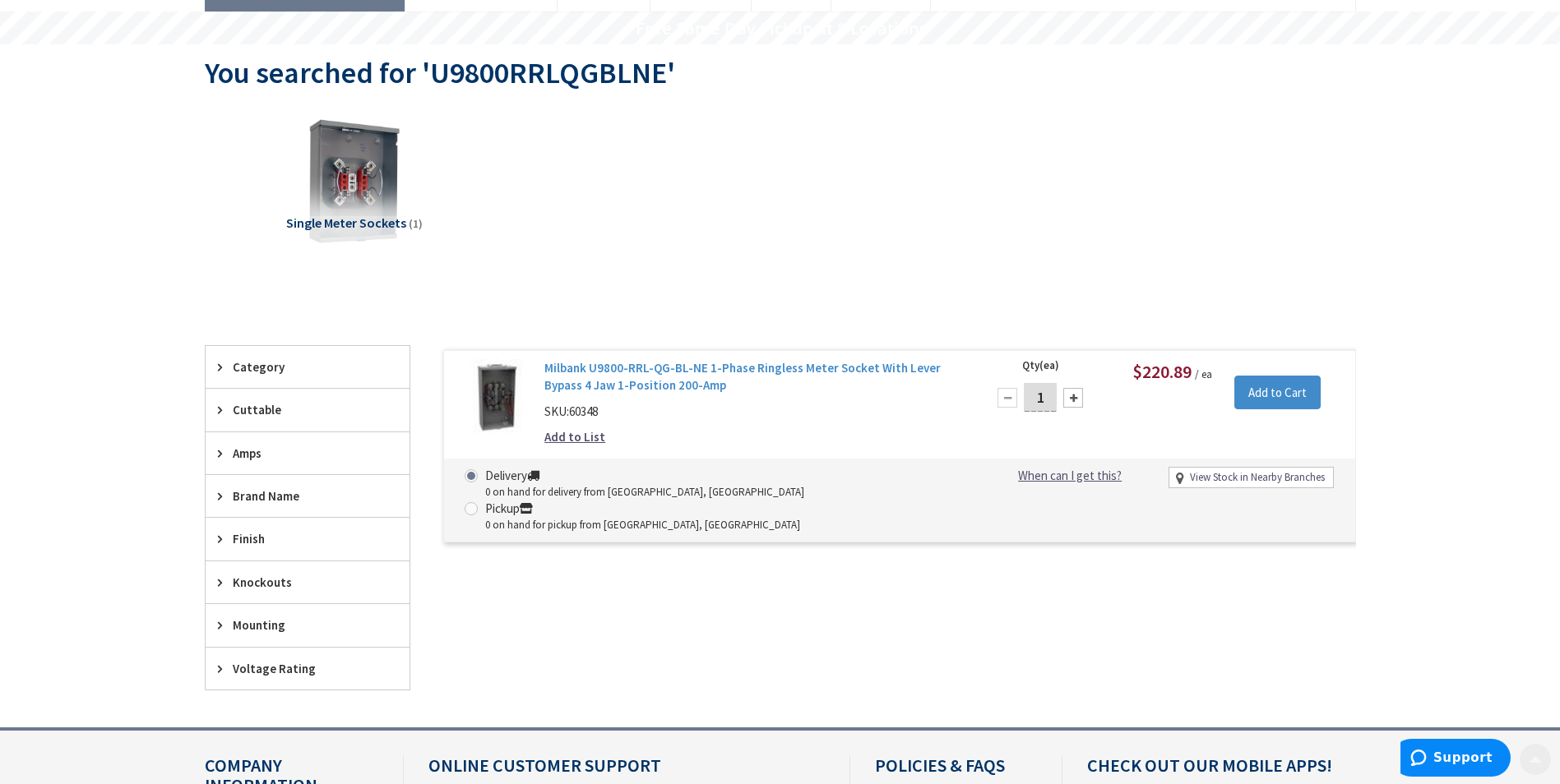
scroll to position [164, 0]
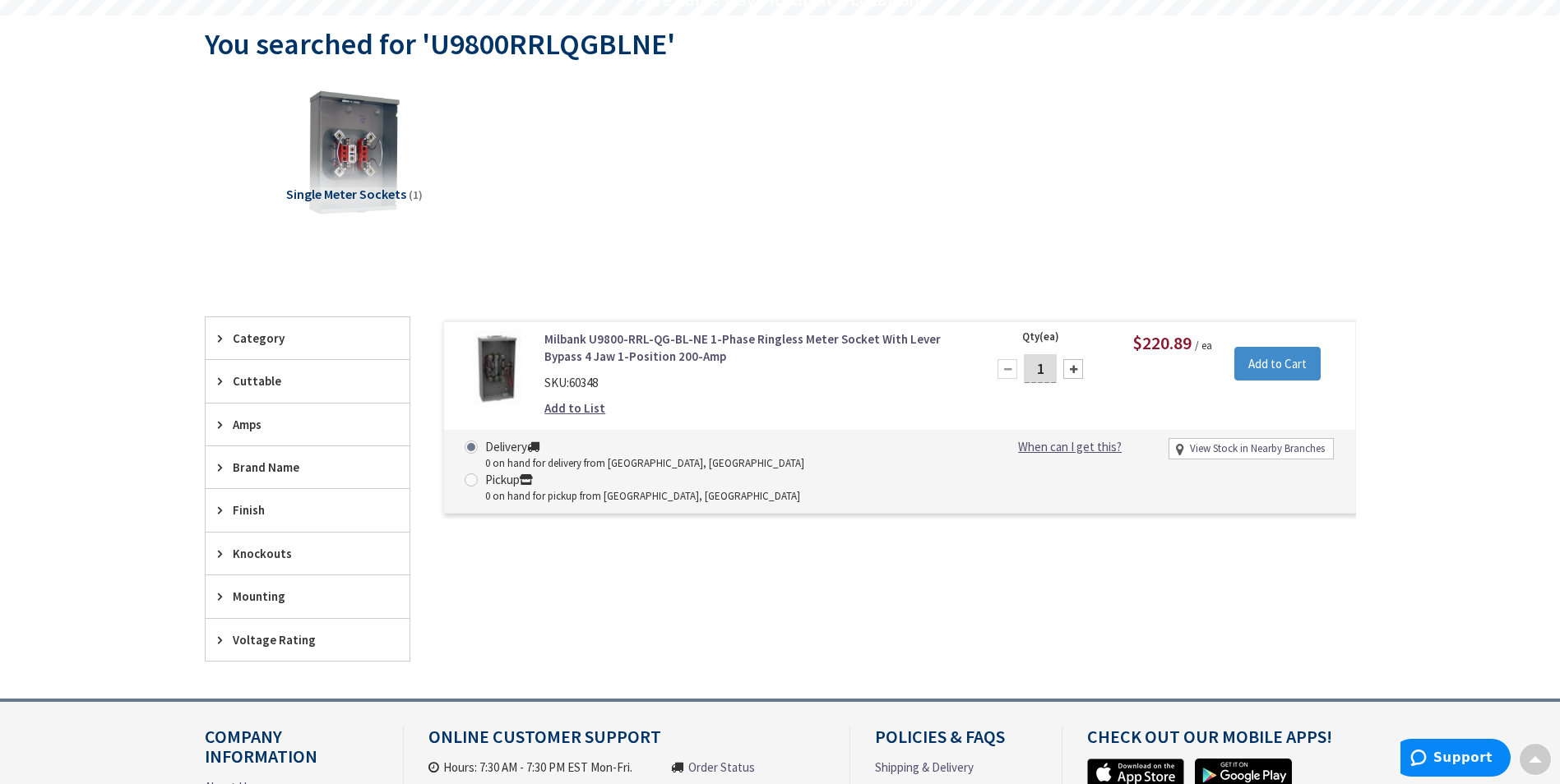
click at [684, 338] on link "Milbank U9800-RRL-QG-BL-NE 1-Phase Ringless Meter Socket With Lever Bypass 4 Ja…" at bounding box center [754, 349] width 418 height 36
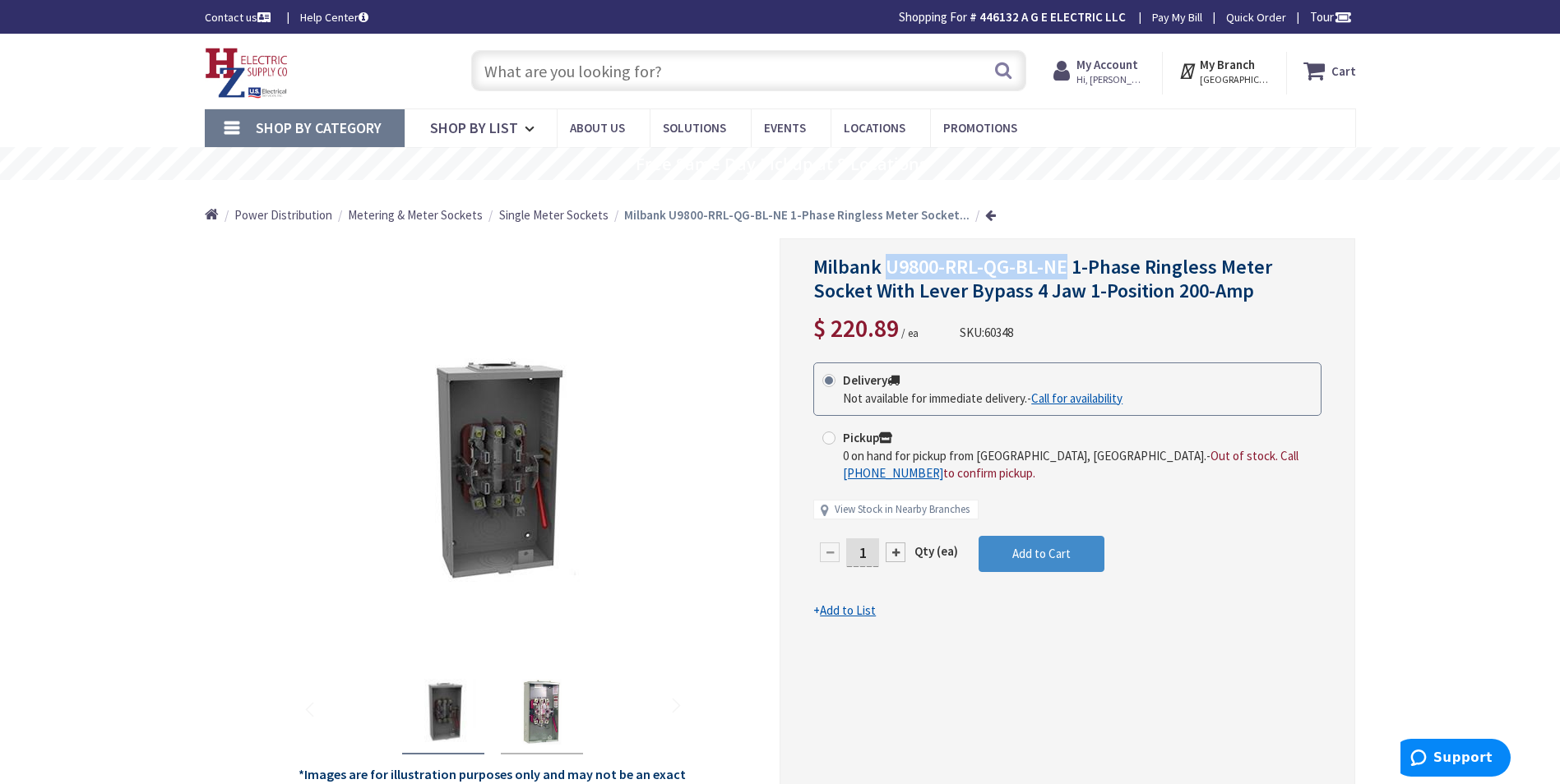
drag, startPoint x: 1067, startPoint y: 265, endPoint x: 887, endPoint y: 268, distance: 180.0
click at [887, 268] on span "Milbank U9800-RRL-QG-BL-NE 1-Phase Ringless Meter Socket With Lever Bypass 4 Ja…" at bounding box center [1042, 278] width 459 height 49
drag, startPoint x: 887, startPoint y: 268, endPoint x: 952, endPoint y: 261, distance: 65.4
copy span "U9800-RRL-QG-BL-NE"
click at [512, 64] on input "text" at bounding box center [748, 71] width 555 height 41
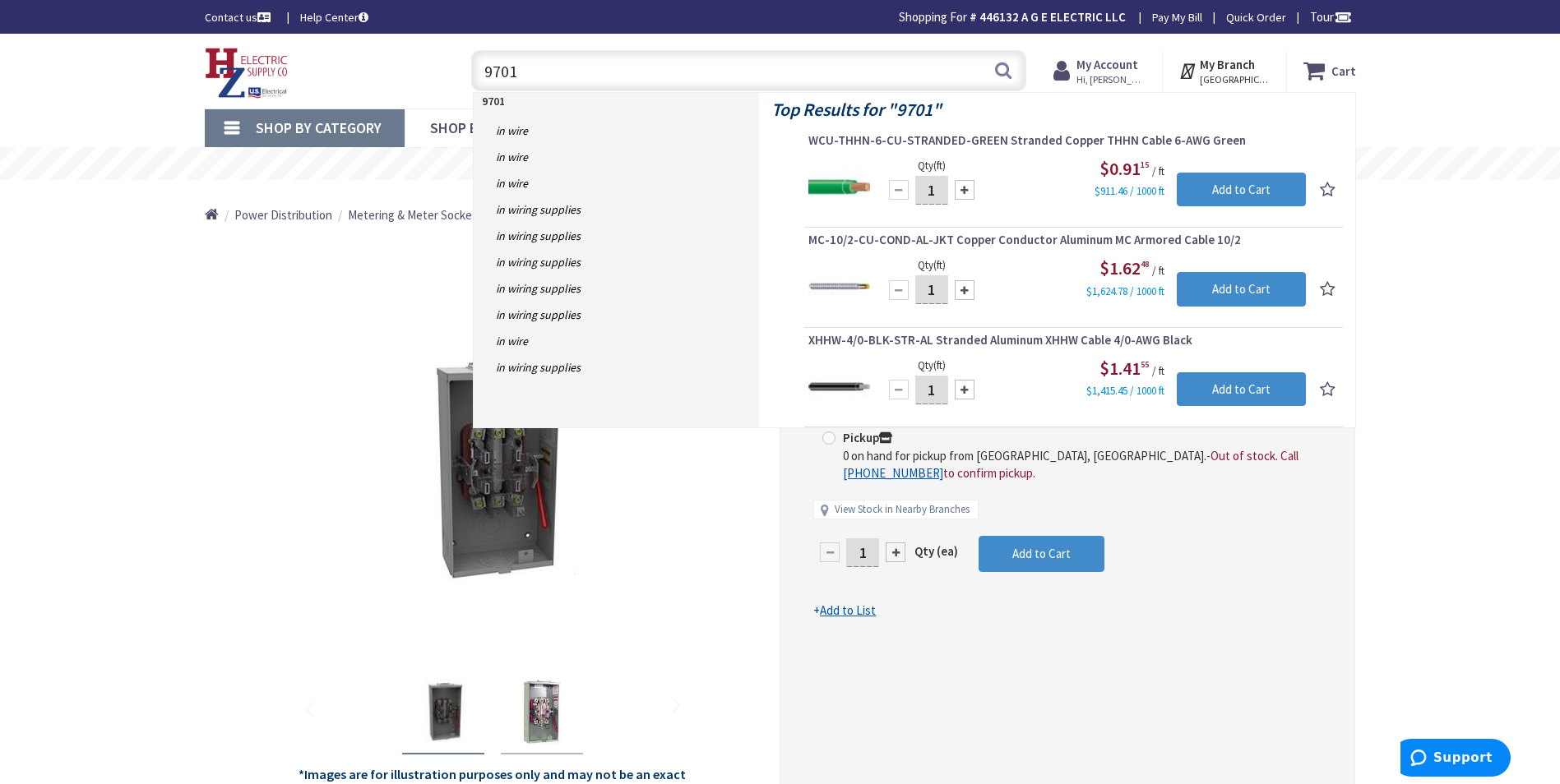
click at [485, 72] on input "9701" at bounding box center [748, 71] width 555 height 41
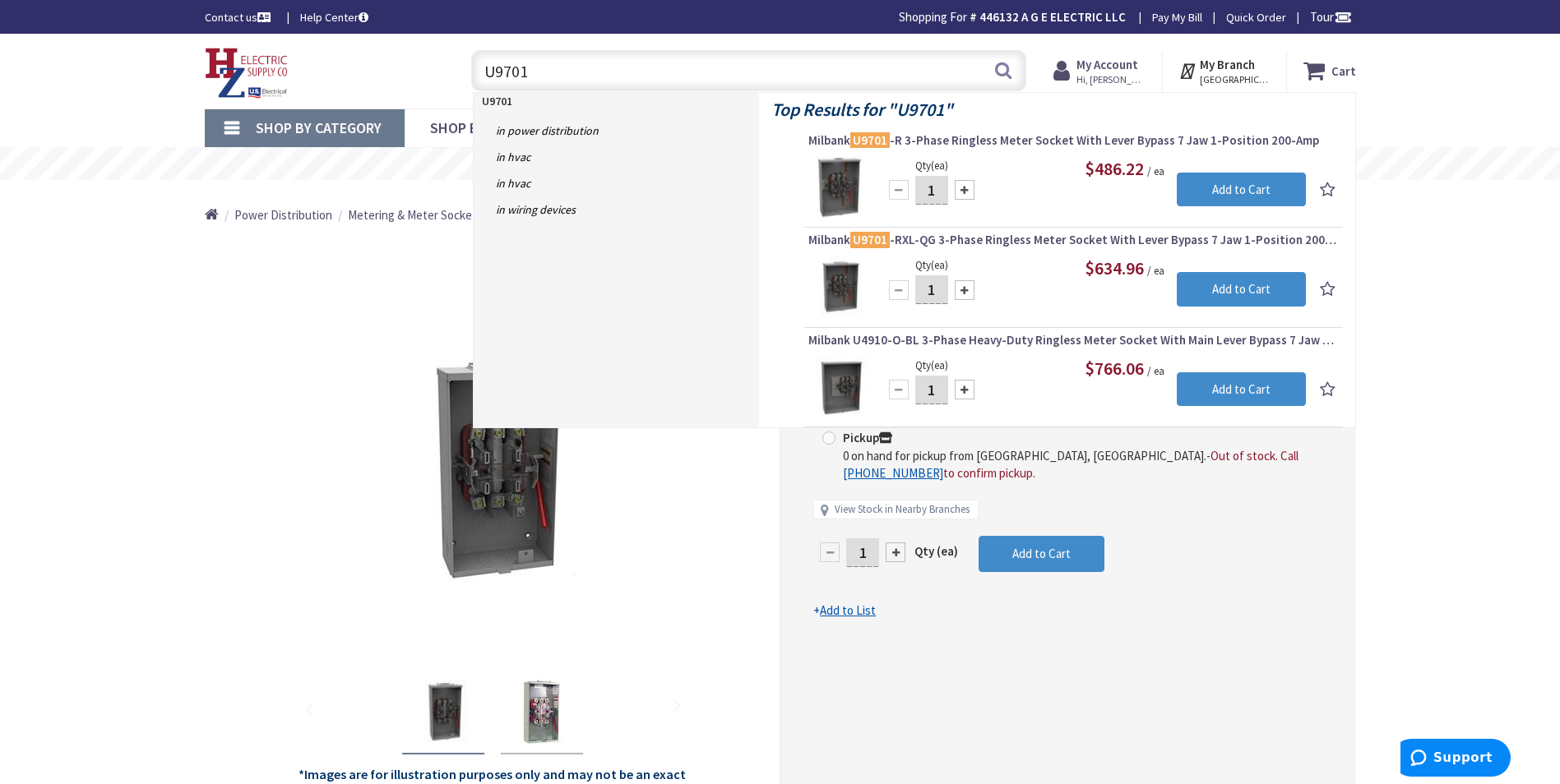
click at [529, 68] on input "U9701" at bounding box center [748, 71] width 555 height 41
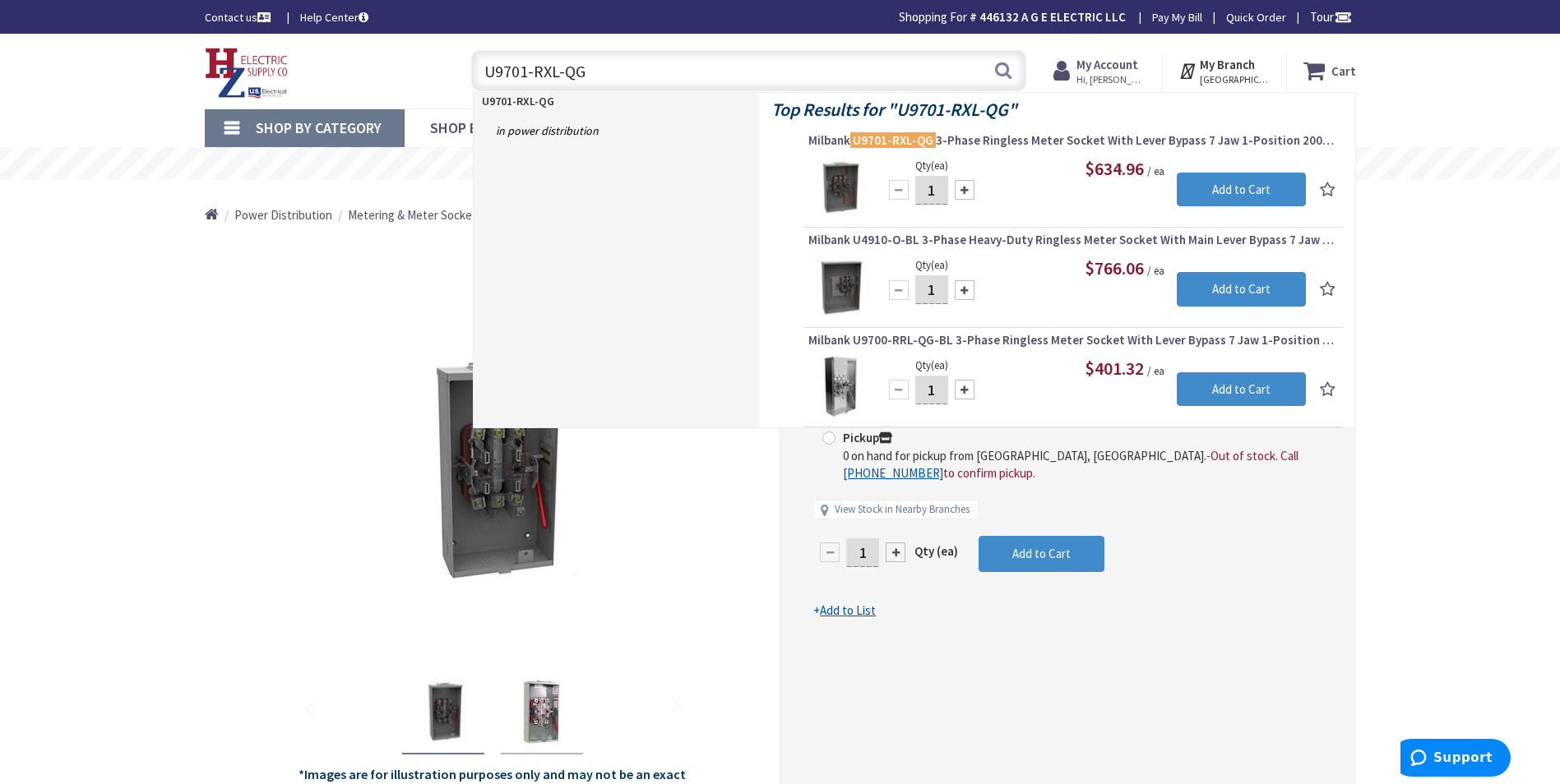
drag, startPoint x: 594, startPoint y: 64, endPoint x: 460, endPoint y: 38, distance: 136.5
click at [460, 38] on div "Skip to Content Toggle Nav U9701-RXL-QG U9701-RXL-QG Search Cart My Cart Close" at bounding box center [780, 72] width 1233 height 75
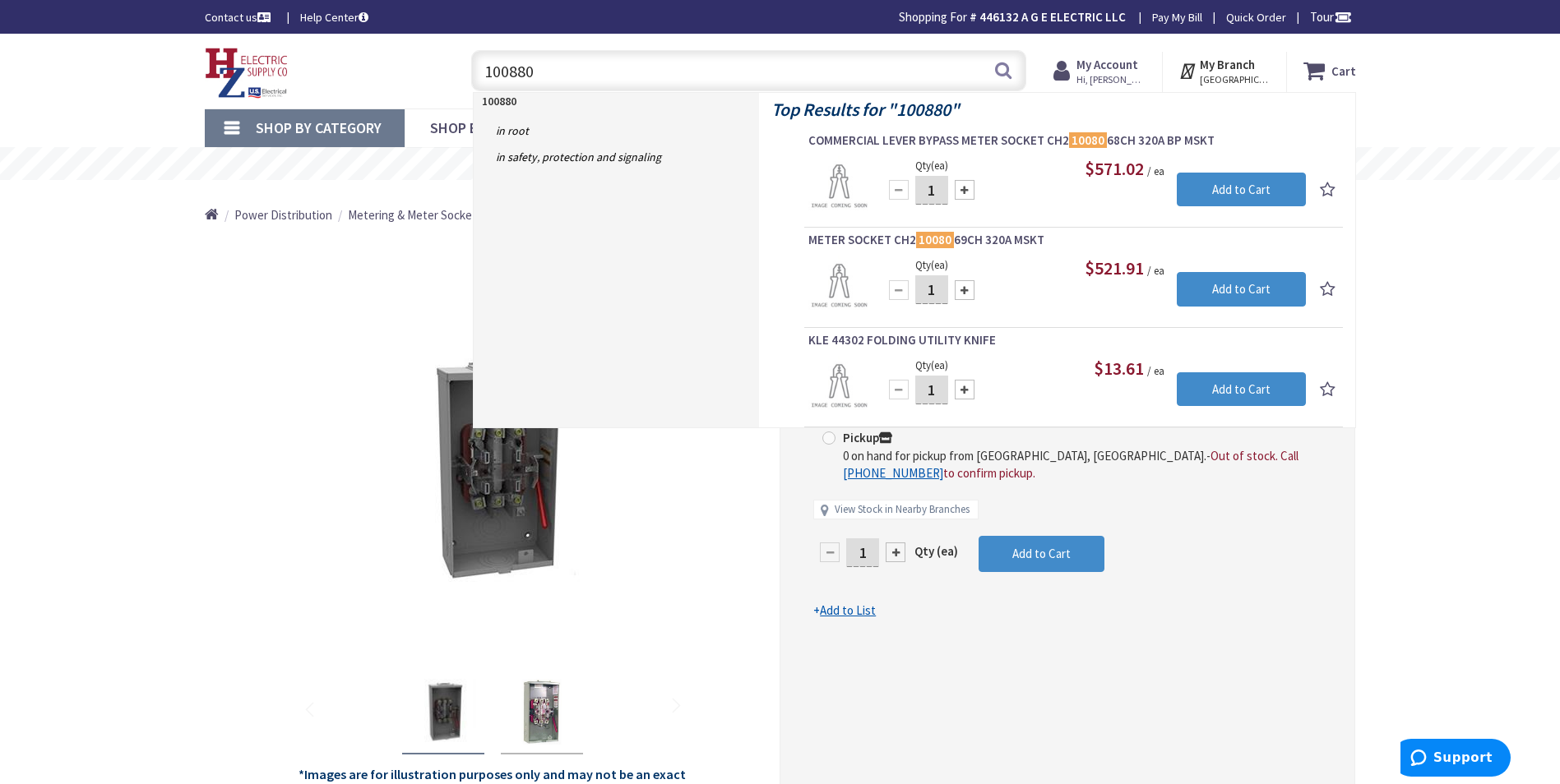
drag, startPoint x: 539, startPoint y: 74, endPoint x: 536, endPoint y: 107, distance: 33.1
click at [536, 107] on header "Skip to Content Toggle Nav 100880 100880 Search Cart My Cart Close" at bounding box center [780, 72] width 1560 height 75
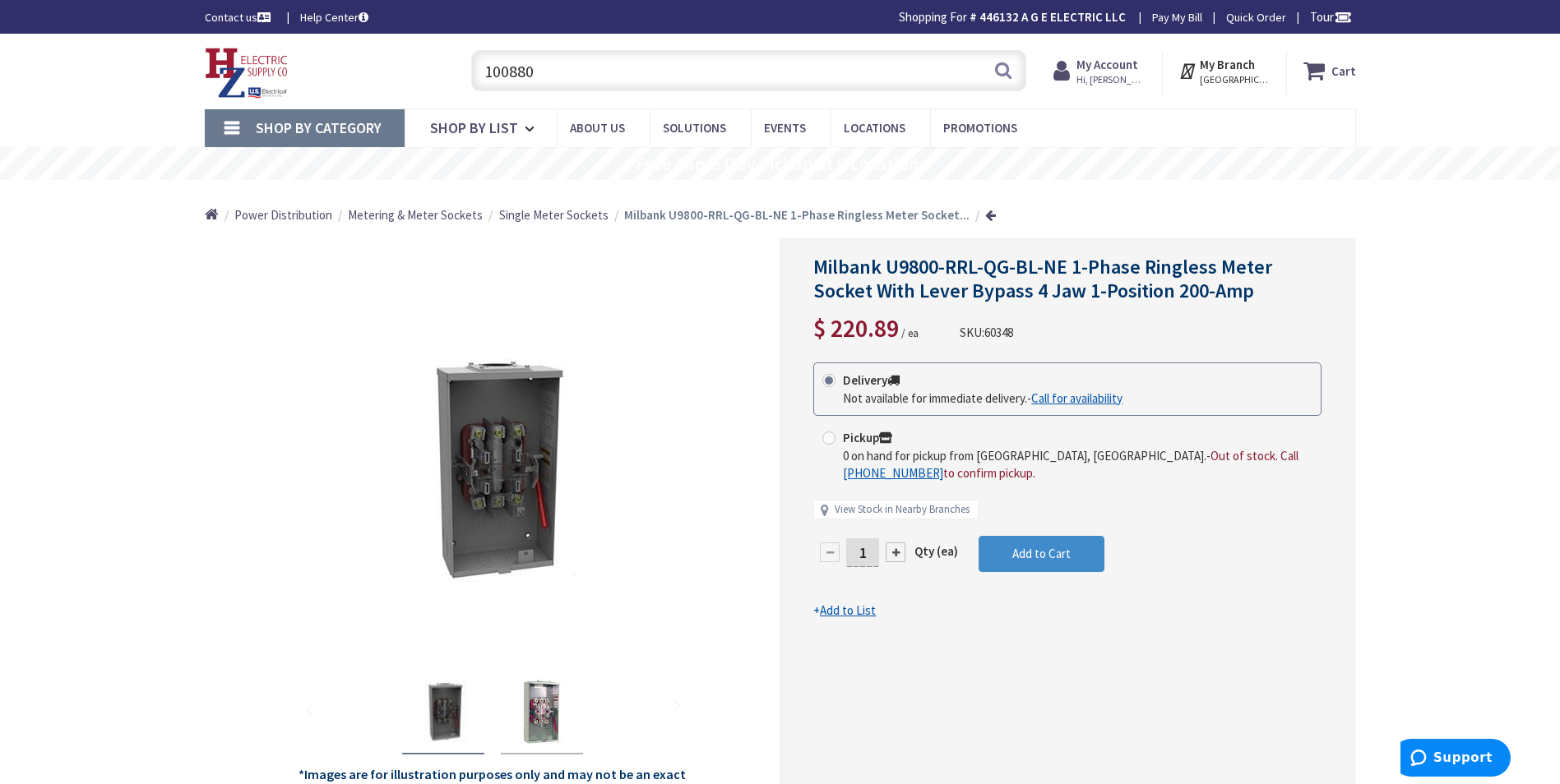
drag, startPoint x: 544, startPoint y: 76, endPoint x: 459, endPoint y: 66, distance: 85.6
click at [460, 67] on div "100880 100880 Search" at bounding box center [745, 70] width 588 height 53
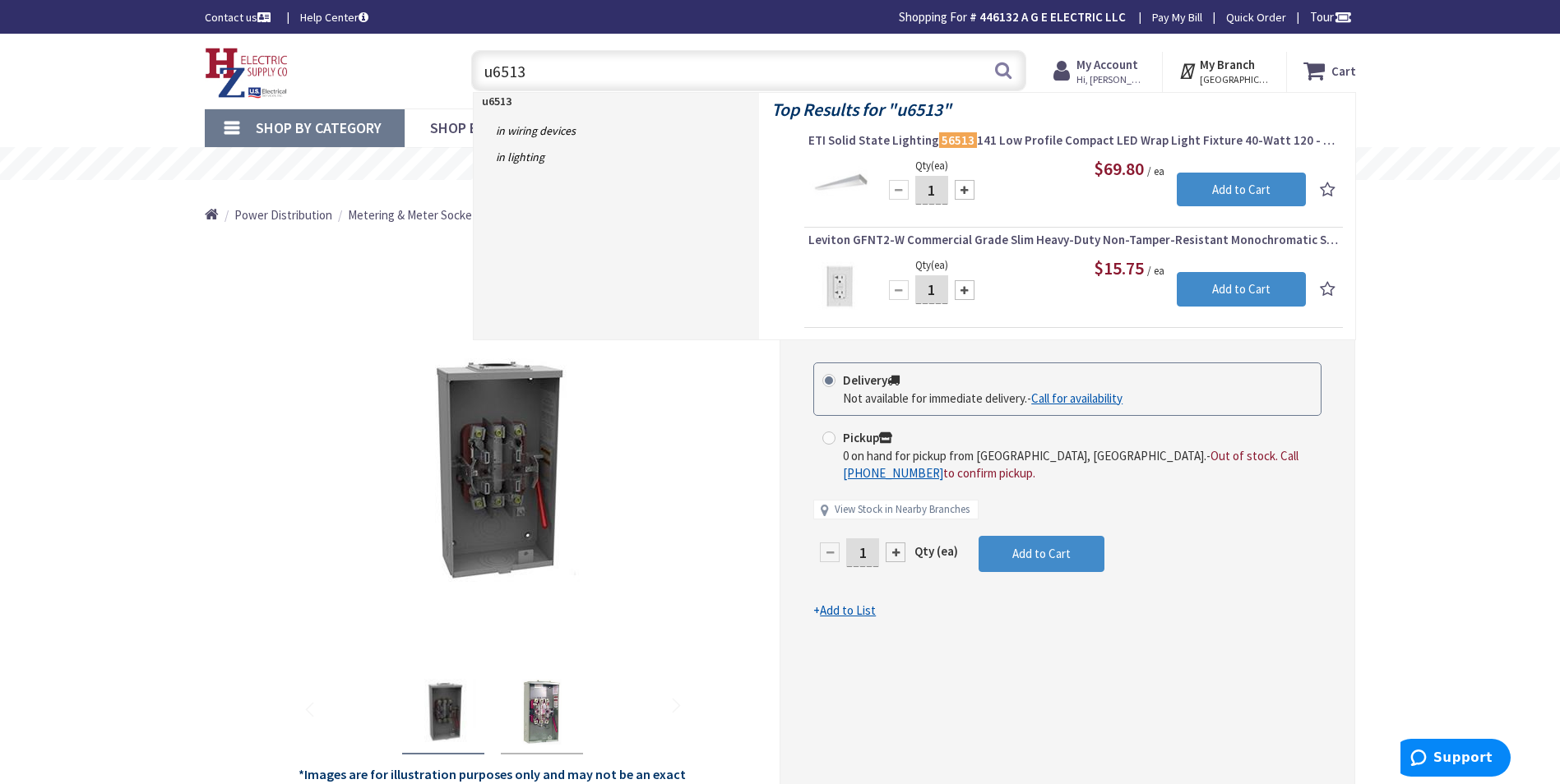
type input "u6513"
